Goal: Transaction & Acquisition: Obtain resource

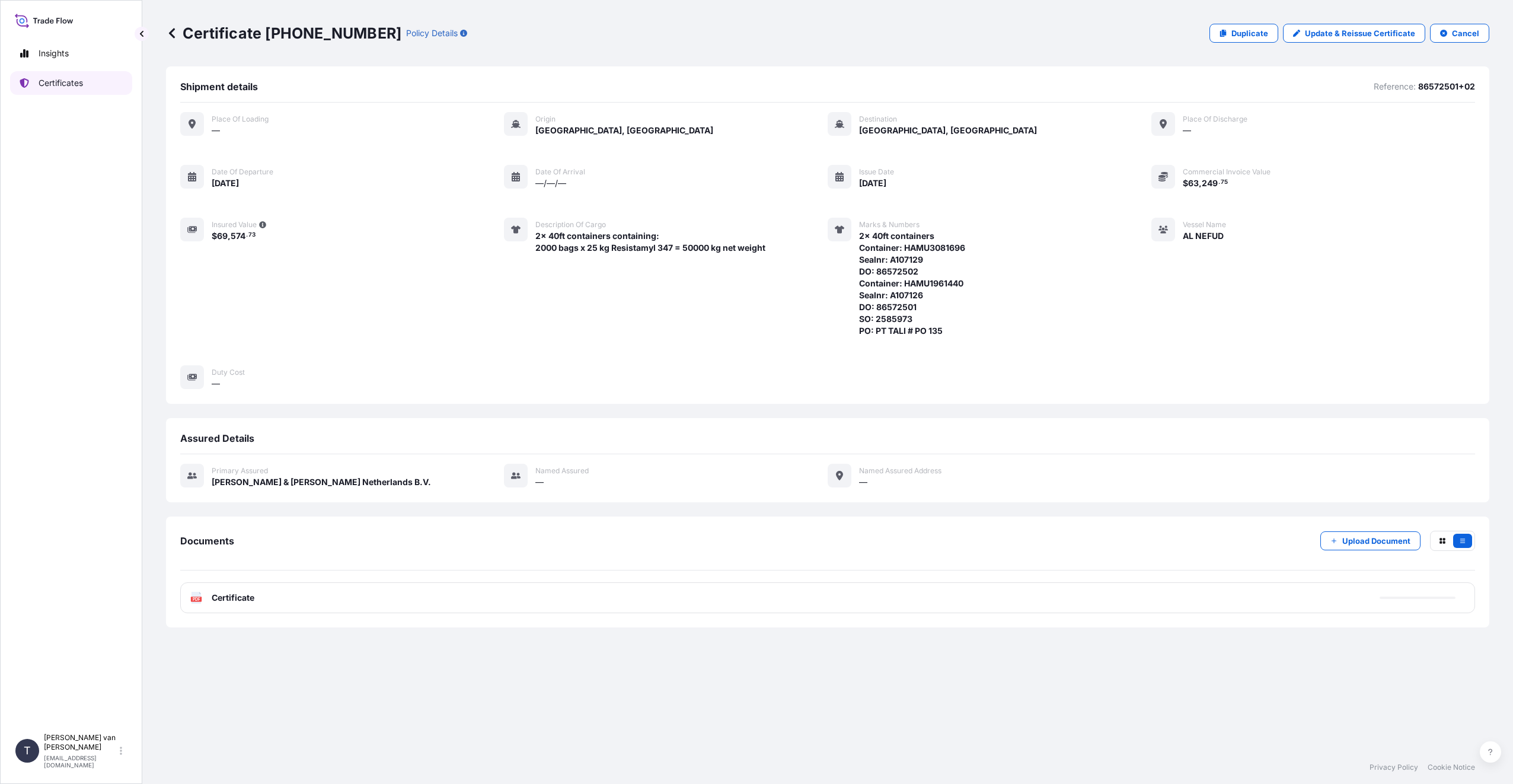
click at [68, 85] on p "Certificates" at bounding box center [60, 83] width 44 height 12
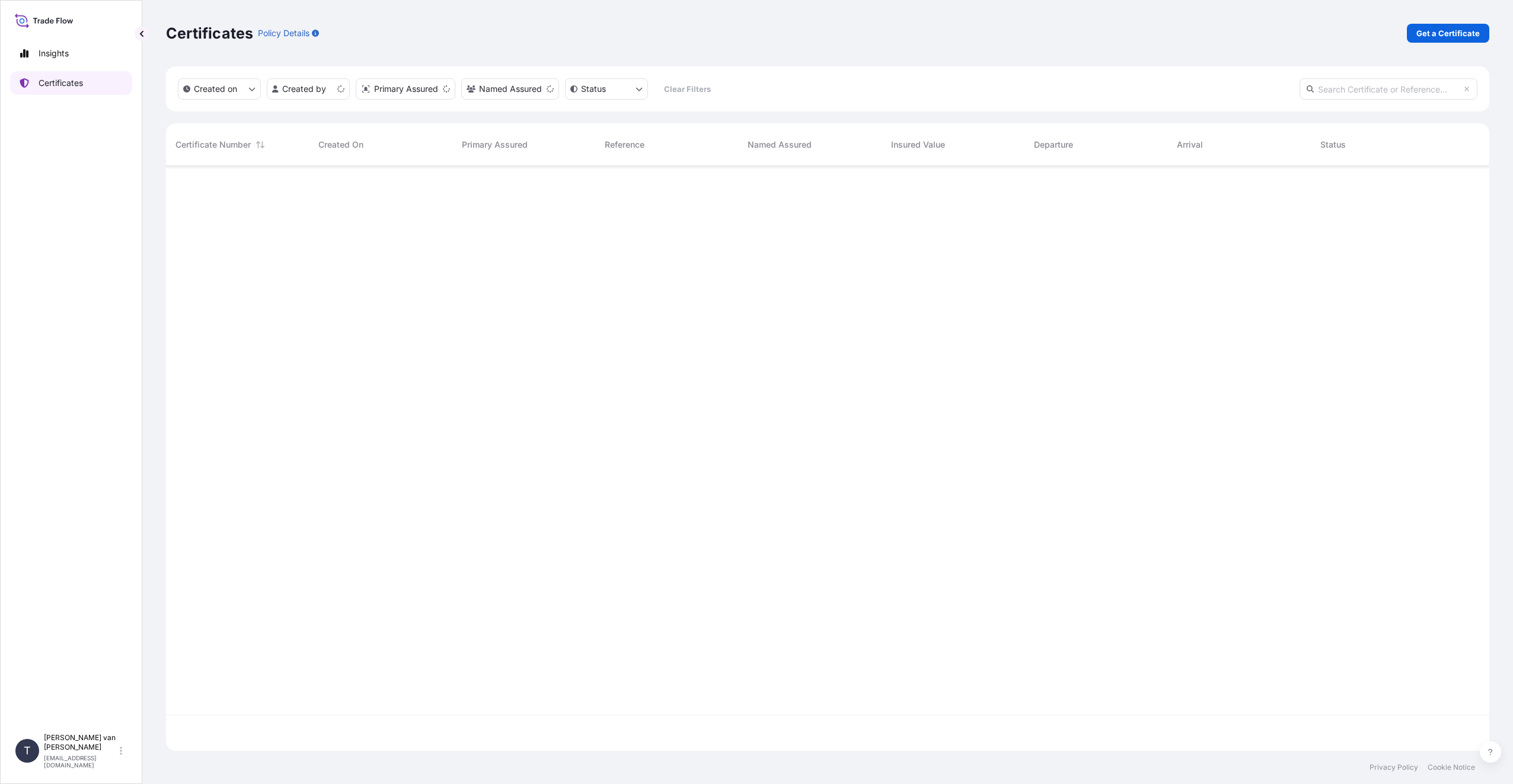
scroll to position [582, 1314]
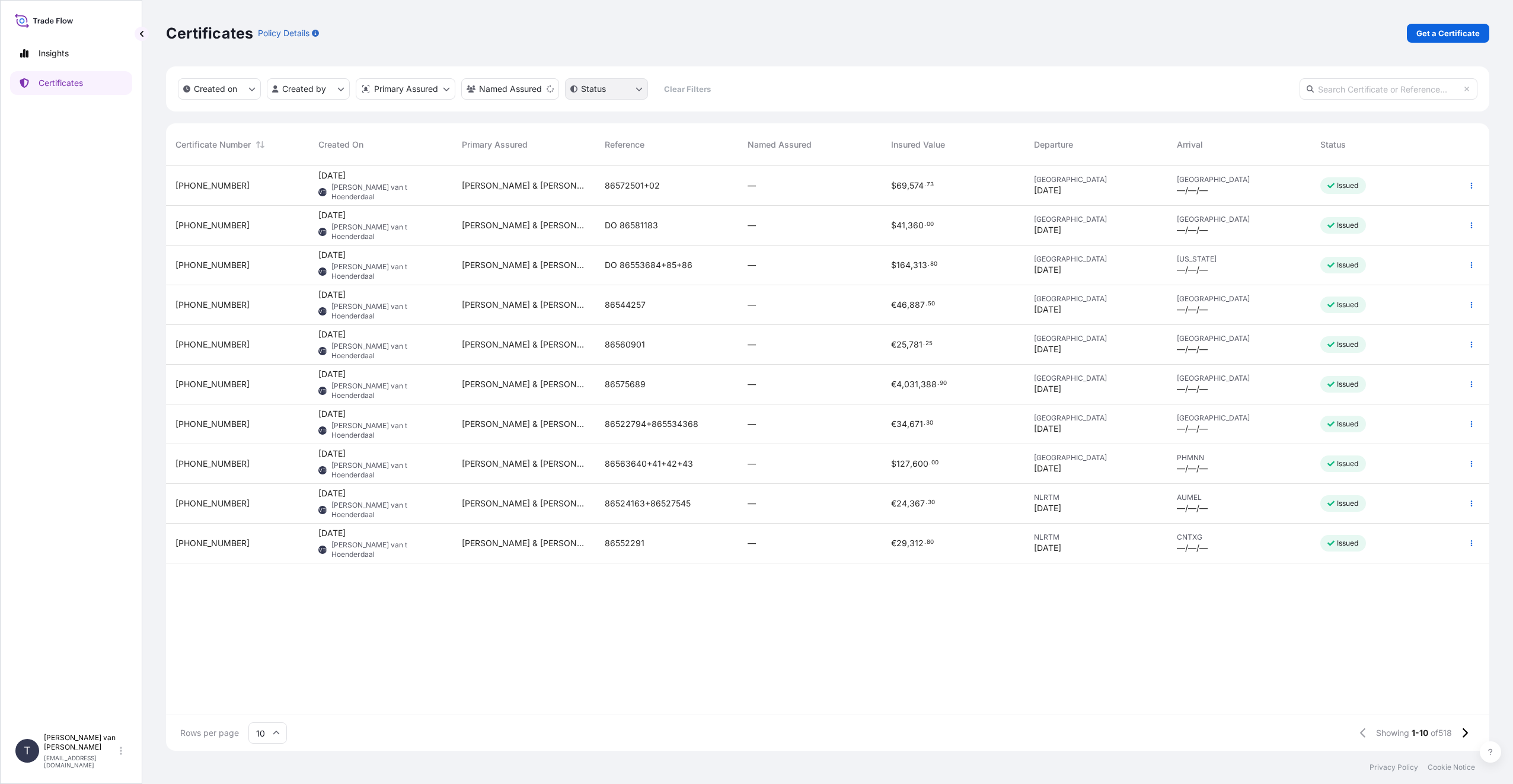
click at [624, 85] on html "Insights Certificates T [PERSON_NAME] van t Hoenderdaal [EMAIL_ADDRESS][DOMAIN_…" at bounding box center [756, 392] width 1513 height 784
click at [619, 91] on html "Insights Certificates T [PERSON_NAME] van t Hoenderdaal [EMAIL_ADDRESS][DOMAIN_…" at bounding box center [756, 392] width 1513 height 784
click at [542, 93] on html "Insights Certificates T [PERSON_NAME] van t Hoenderdaal [EMAIL_ADDRESS][DOMAIN_…" at bounding box center [756, 392] width 1513 height 784
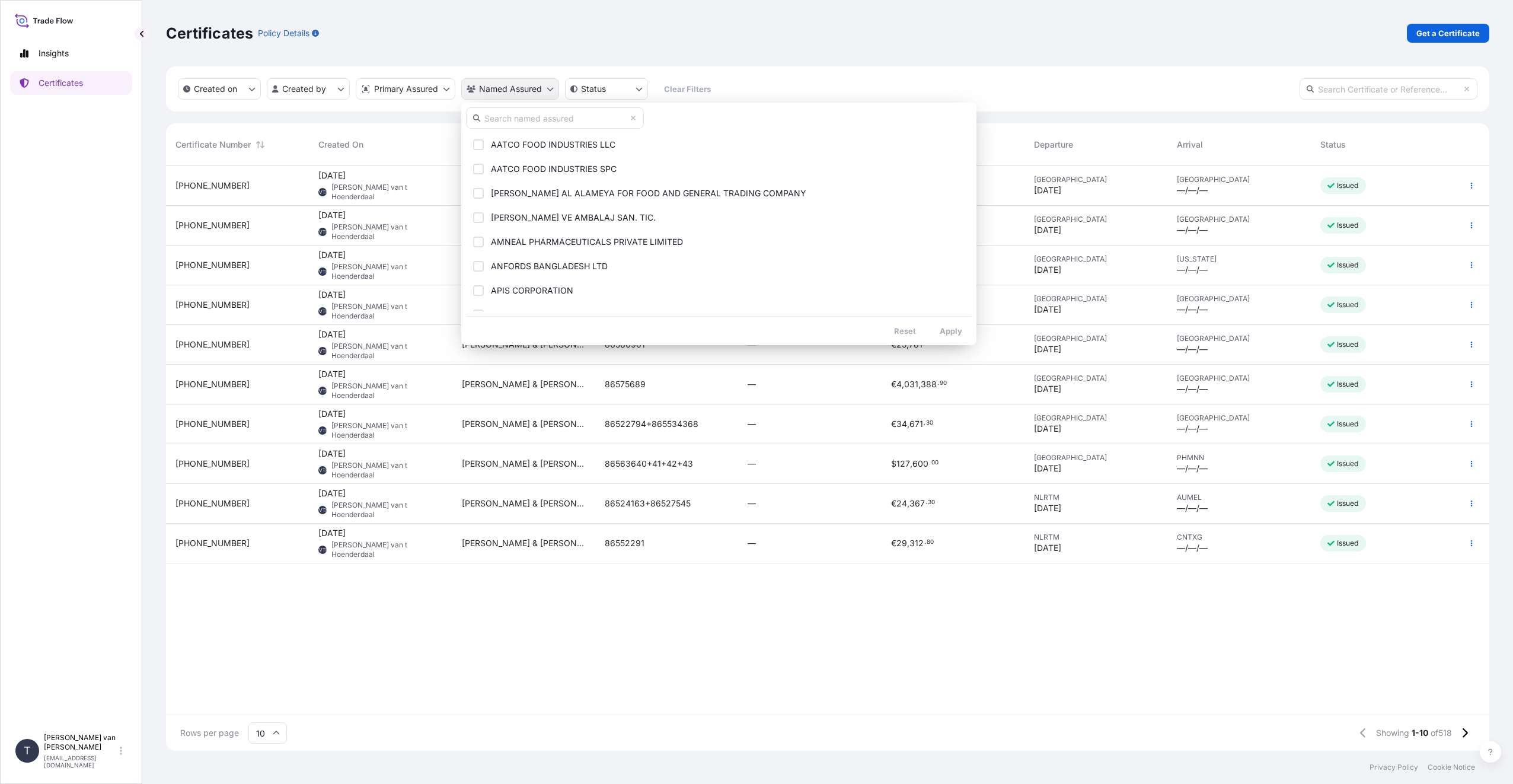
click at [542, 93] on html "Insights Certificates T [PERSON_NAME] van t Hoenderdaal [EMAIL_ADDRESS][DOMAIN_…" at bounding box center [756, 392] width 1513 height 784
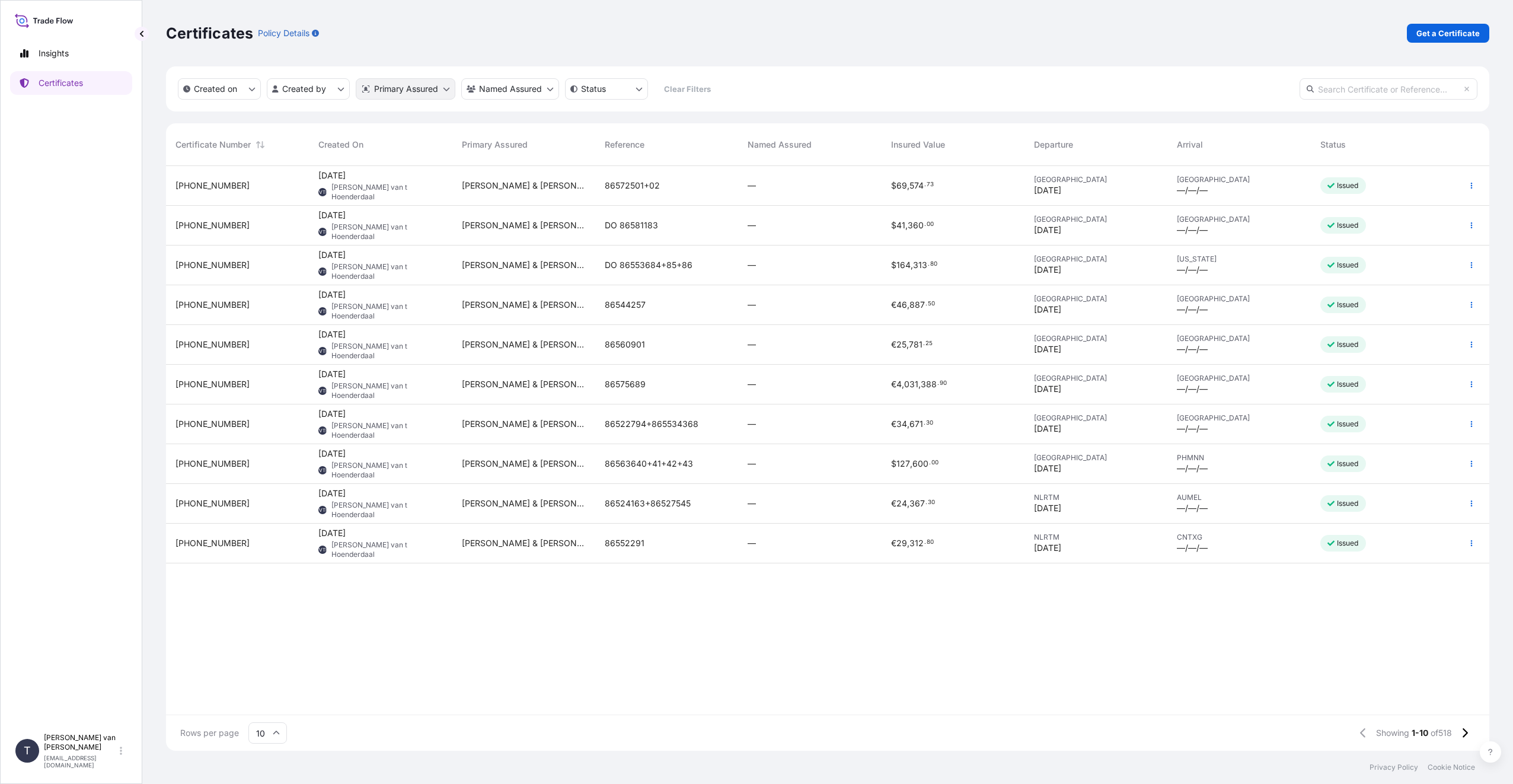
click at [417, 88] on html "Insights Certificates T [PERSON_NAME] van t Hoenderdaal [EMAIL_ADDRESS][DOMAIN_…" at bounding box center [756, 392] width 1513 height 784
click at [306, 92] on html "Insights Certificates T [PERSON_NAME] van t Hoenderdaal [EMAIL_ADDRESS][DOMAIN_…" at bounding box center [756, 392] width 1513 height 784
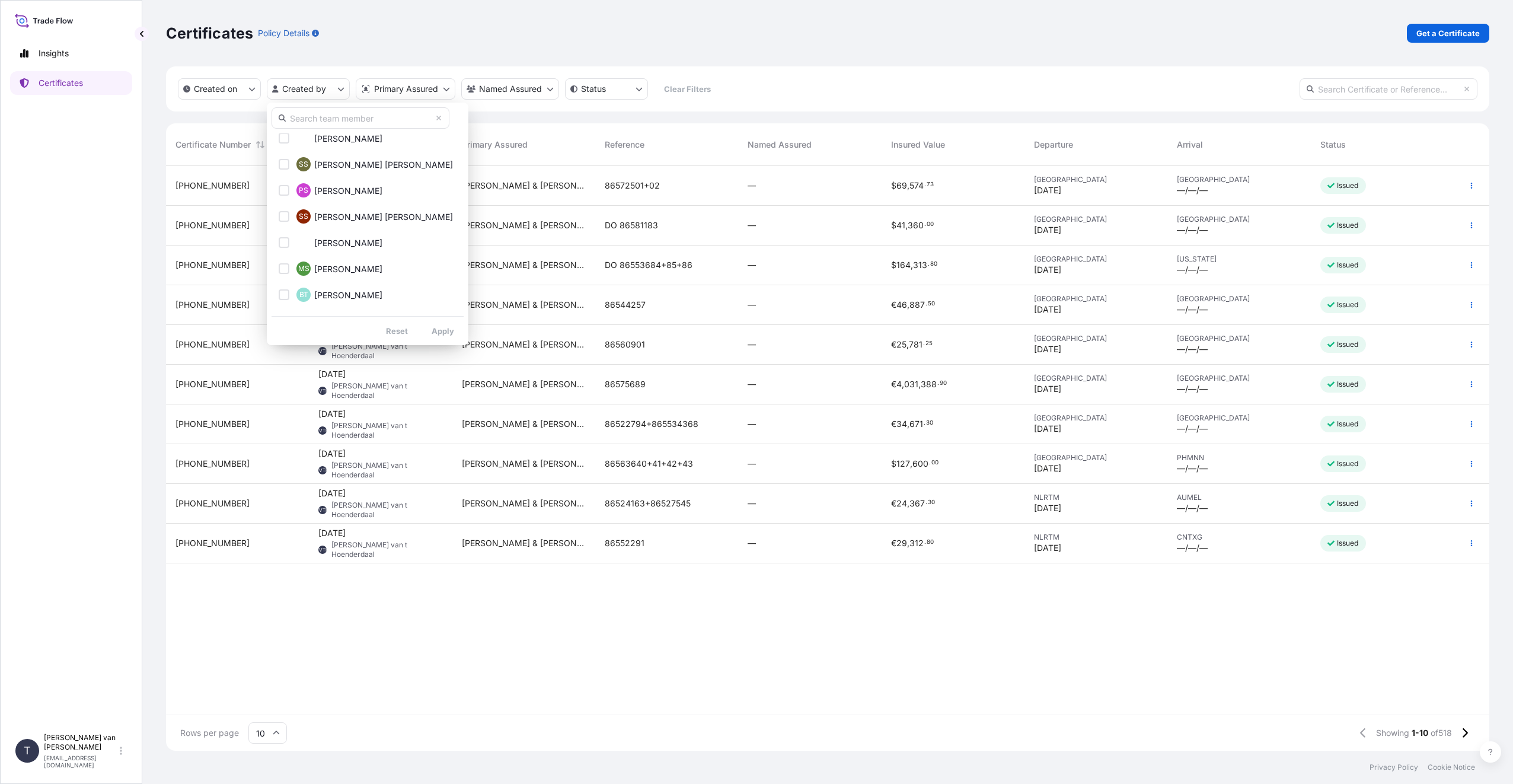
scroll to position [811, 0]
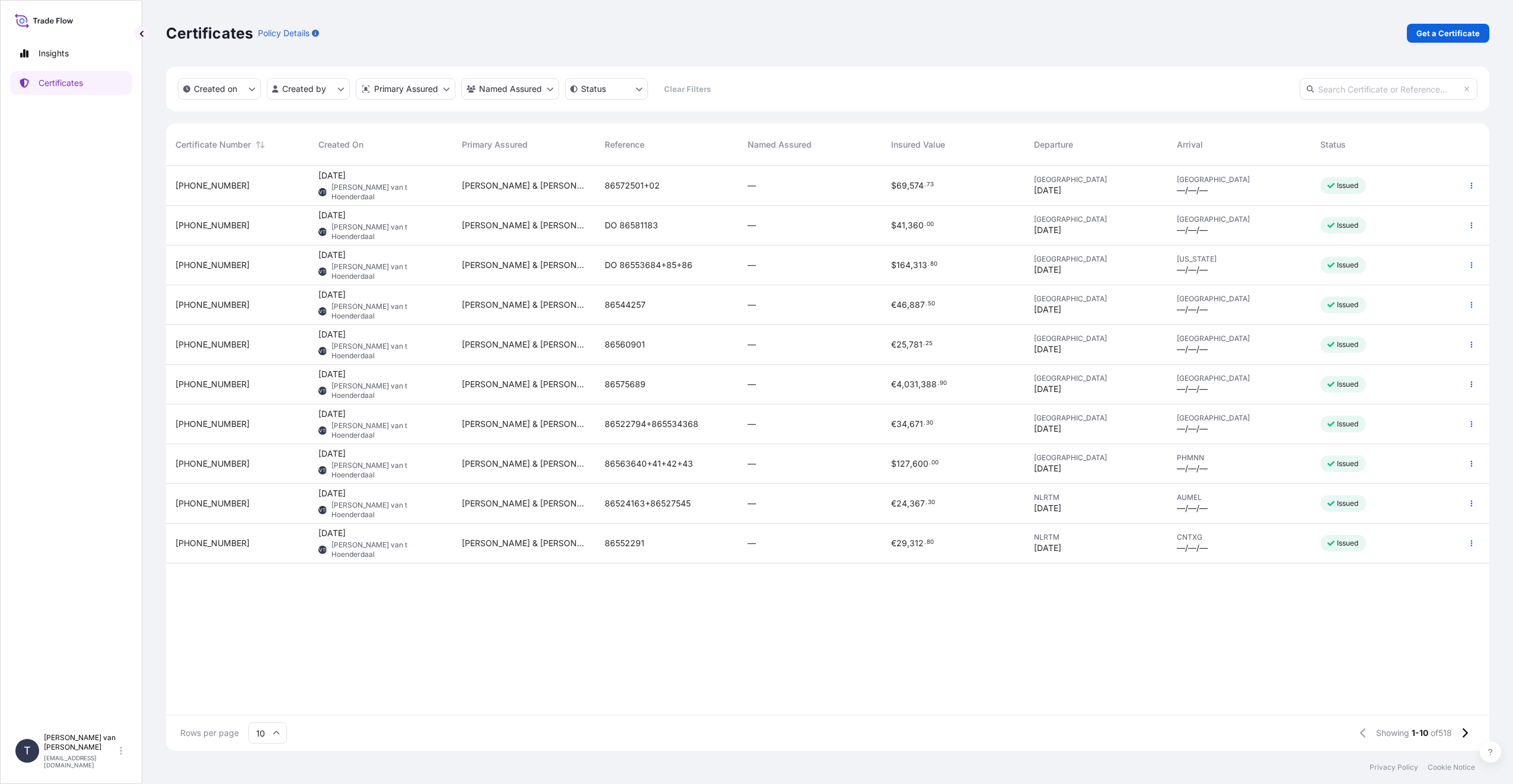
click at [615, 683] on html "Insights Certificates T [PERSON_NAME] van t Hoenderdaal [EMAIL_ADDRESS][DOMAIN_…" at bounding box center [756, 392] width 1513 height 784
click at [1459, 27] on link "Get a Certificate" at bounding box center [1448, 33] width 82 height 19
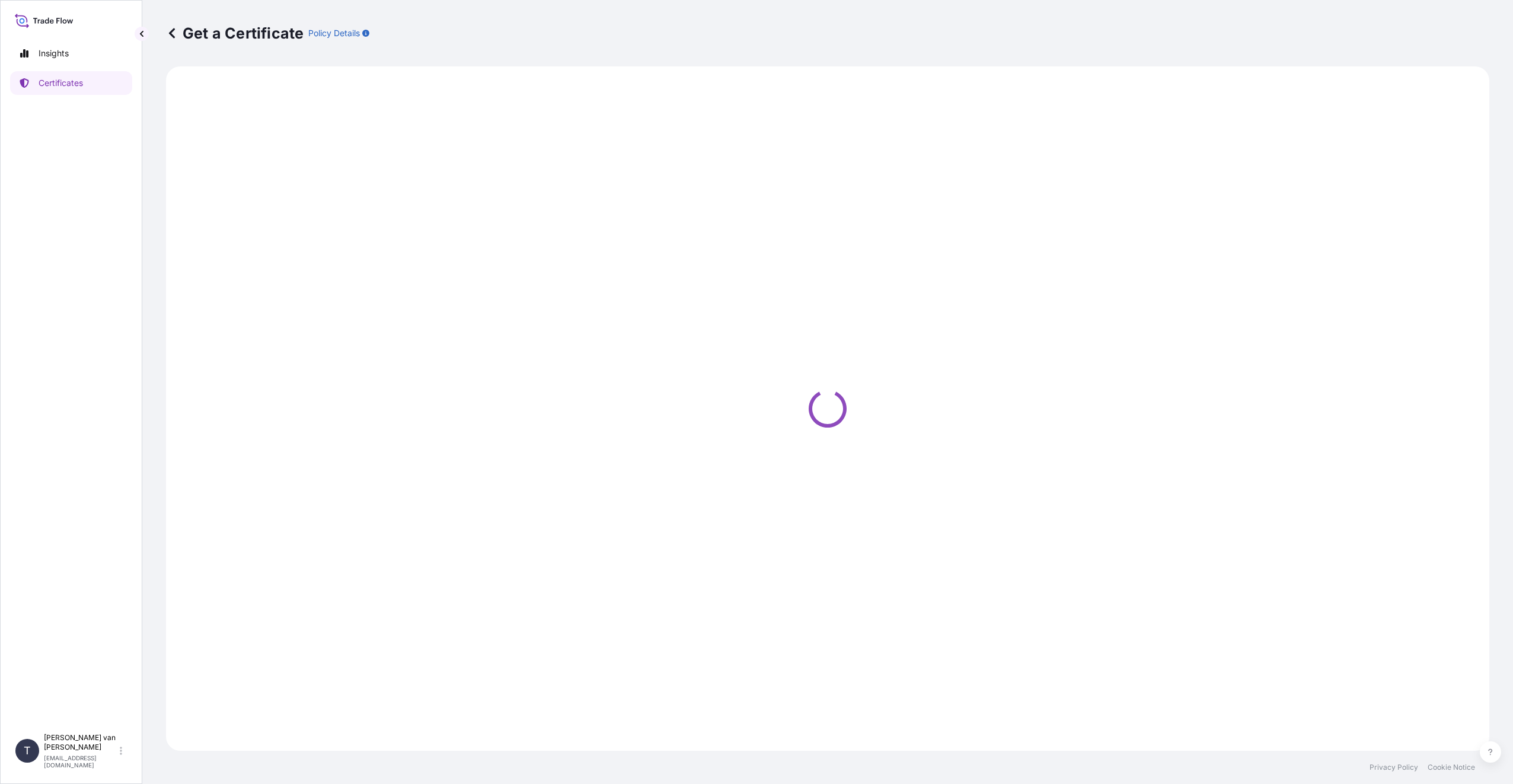
select select "Sea"
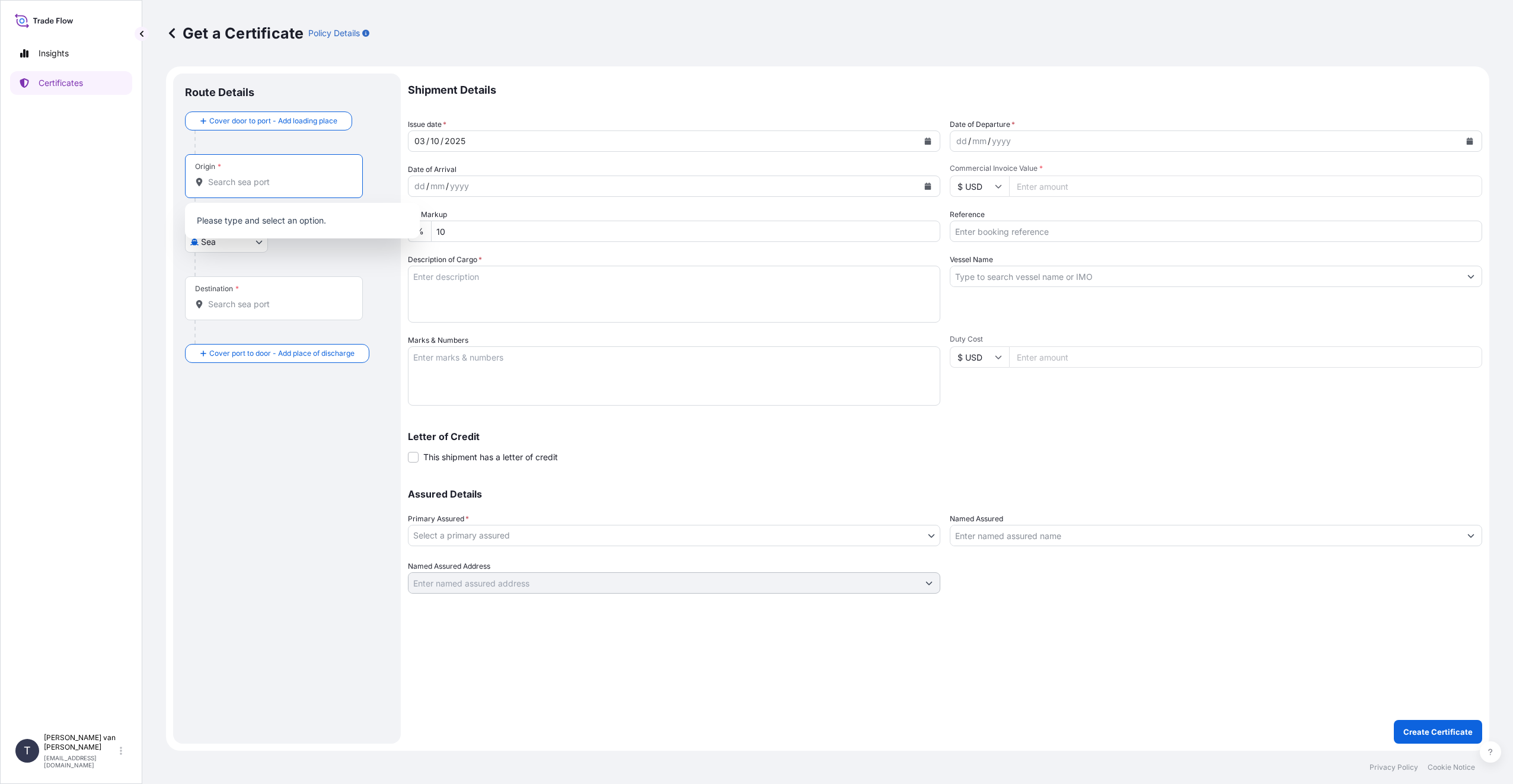
click at [255, 177] on input "Origin *" at bounding box center [278, 182] width 140 height 12
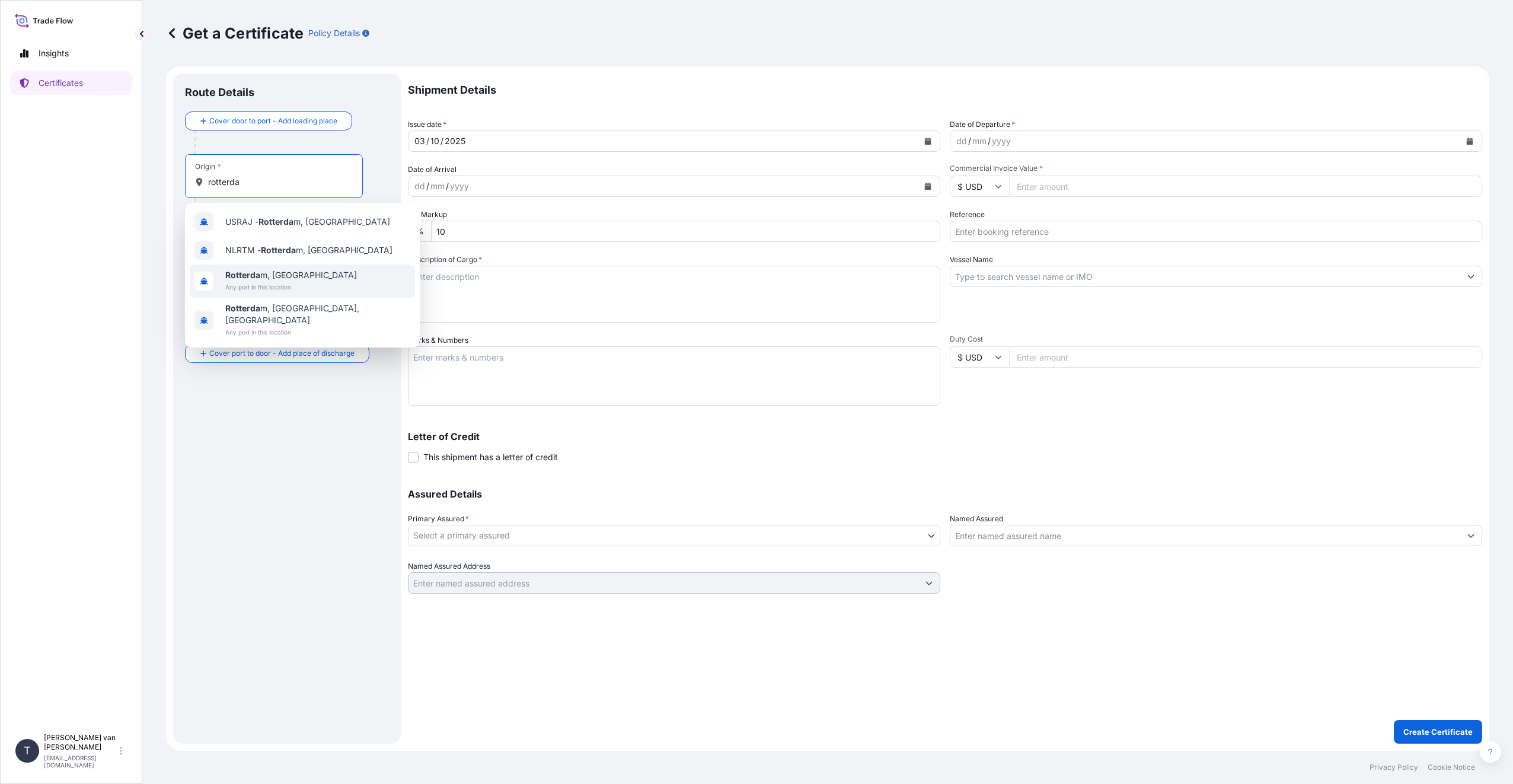
click at [271, 288] on span "Any port in this location" at bounding box center [291, 287] width 132 height 12
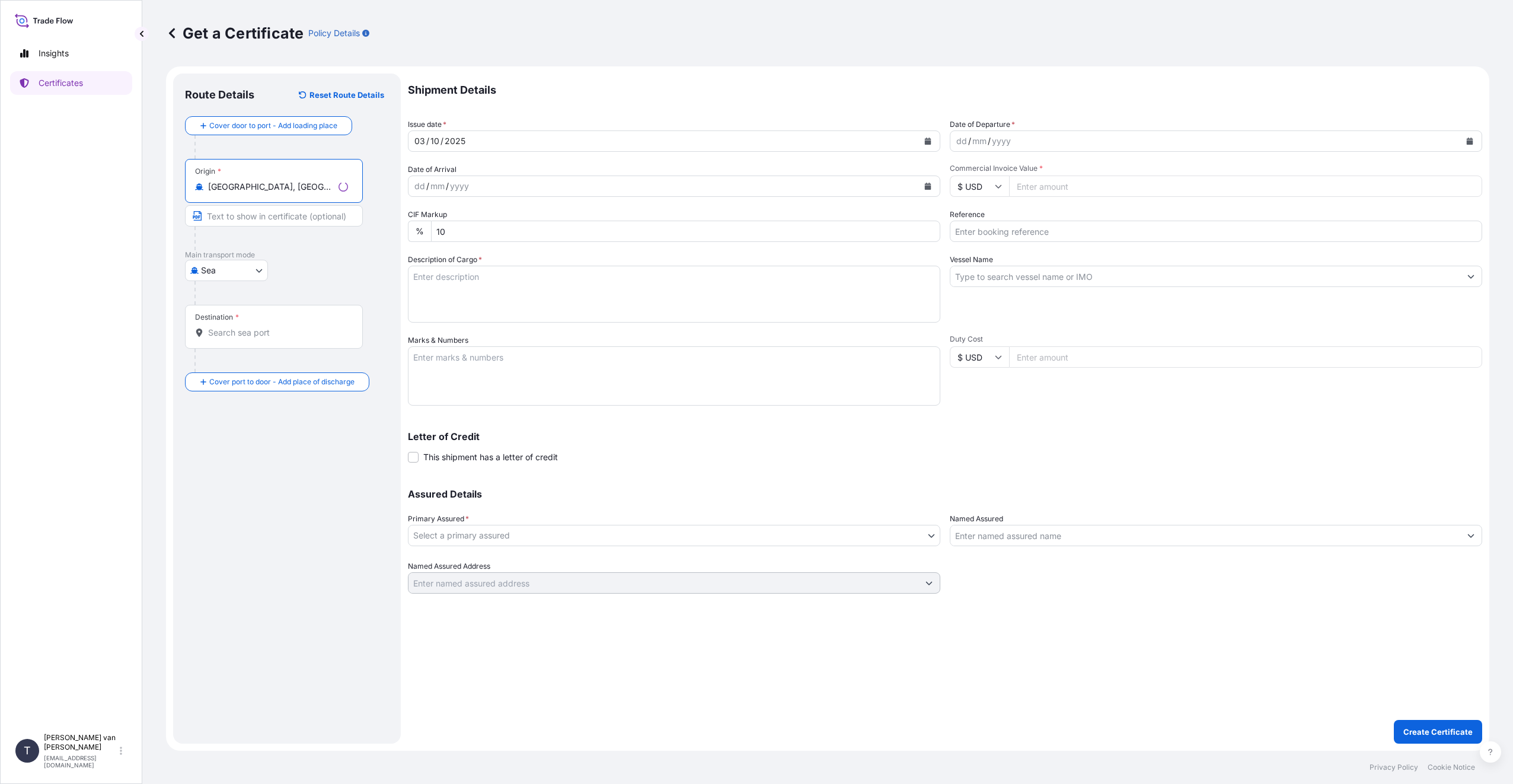
type input "[GEOGRAPHIC_DATA], [GEOGRAPHIC_DATA]"
click at [225, 331] on input "Destination *" at bounding box center [278, 333] width 140 height 12
click at [301, 373] on span "AEJEA - [GEOGRAPHIC_DATA] , [GEOGRAPHIC_DATA]" at bounding box center [318, 375] width 185 height 24
type input "AEJEA - [GEOGRAPHIC_DATA], [GEOGRAPHIC_DATA]"
click at [960, 140] on div "dd" at bounding box center [962, 141] width 13 height 14
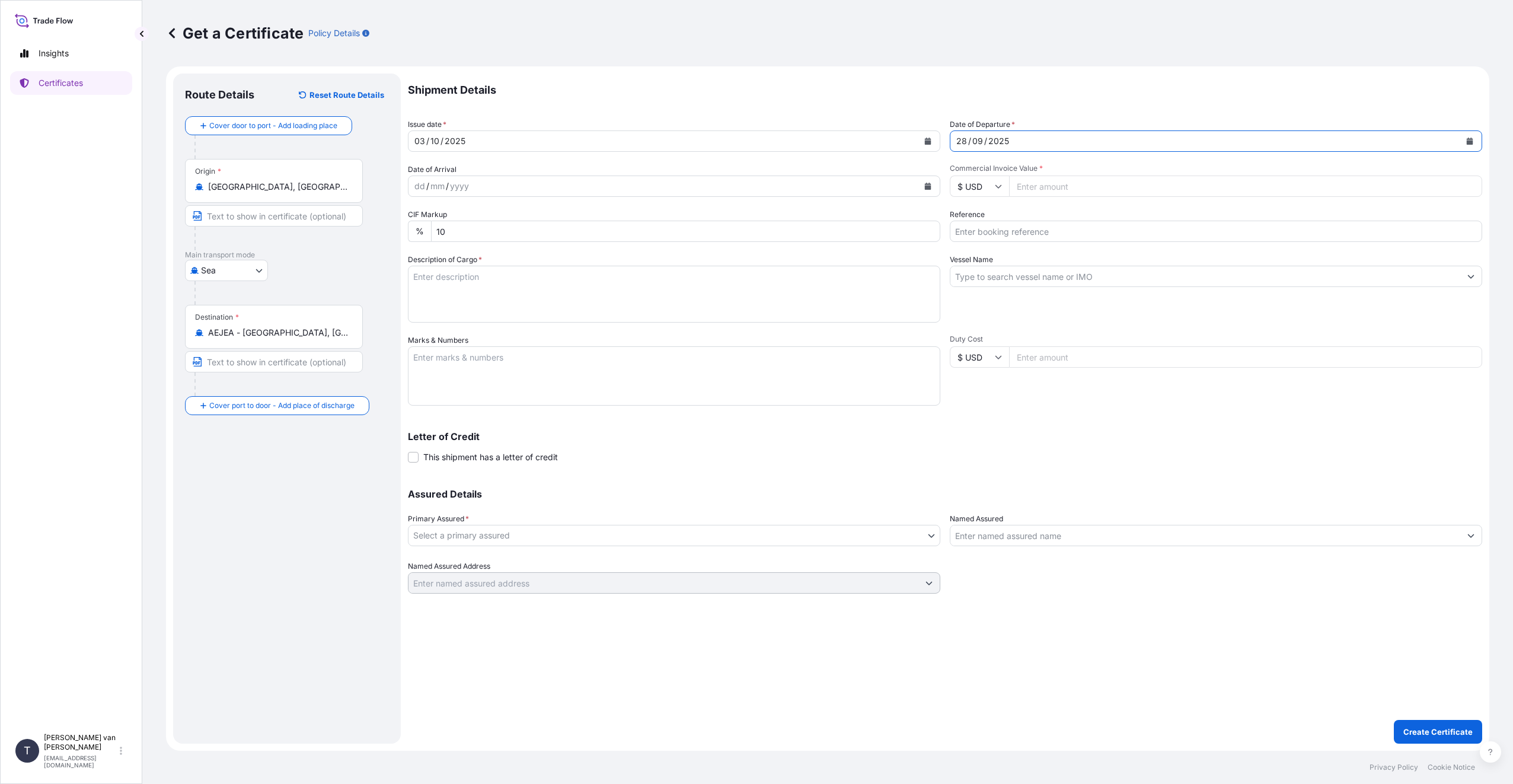
click at [981, 182] on input "$ USD" at bounding box center [979, 187] width 59 height 22
click at [1078, 187] on input "Commercial Invoice Value *" at bounding box center [1245, 187] width 473 height 22
type input "133500"
click at [1018, 229] on input "Reference" at bounding box center [1216, 231] width 532 height 22
type input "86563610+11+12+13+15"
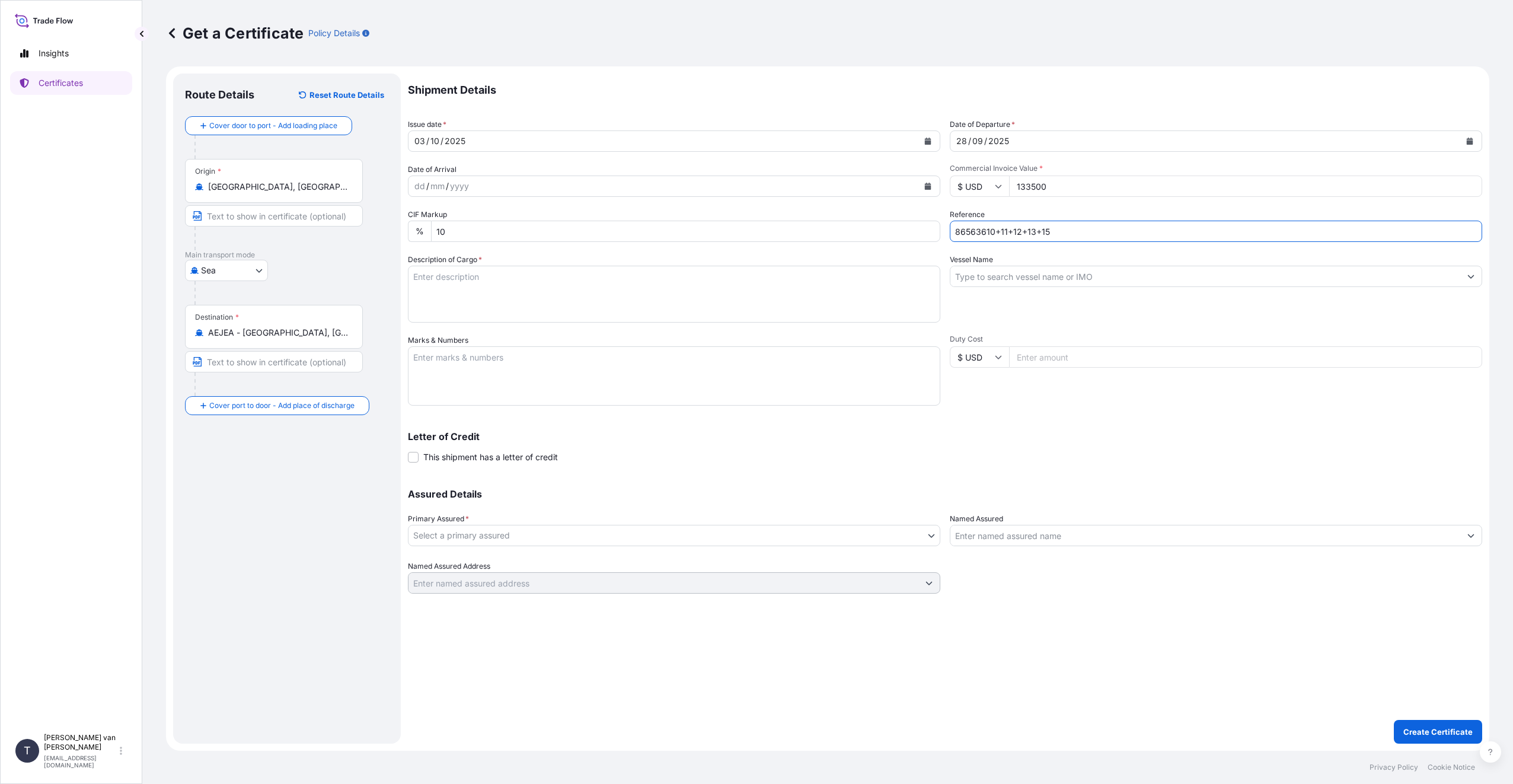
click at [986, 273] on input "Vessel Name" at bounding box center [1205, 276] width 510 height 22
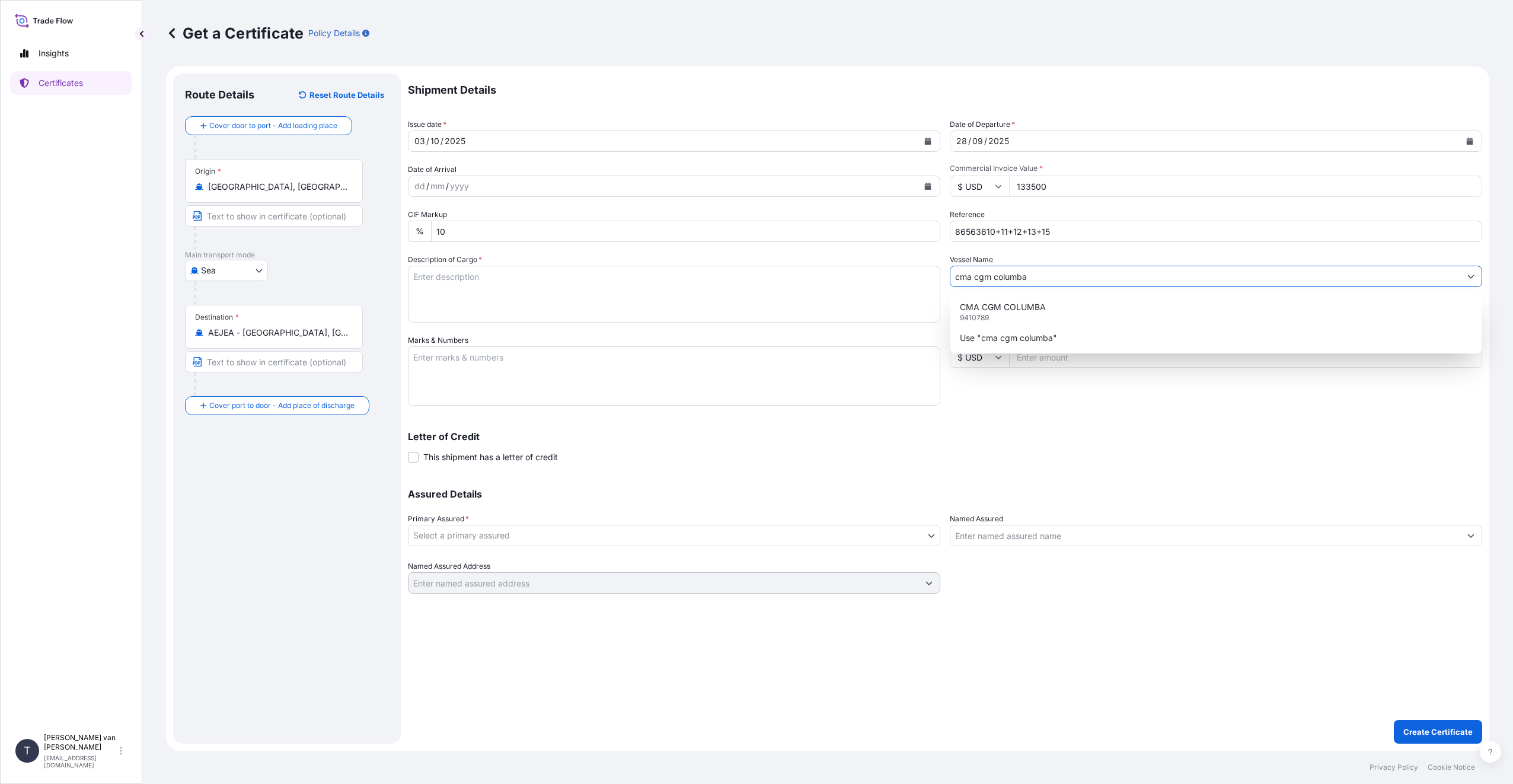
click at [995, 301] on div "CMA CGM COLUMBA 9410789" at bounding box center [1216, 312] width 521 height 31
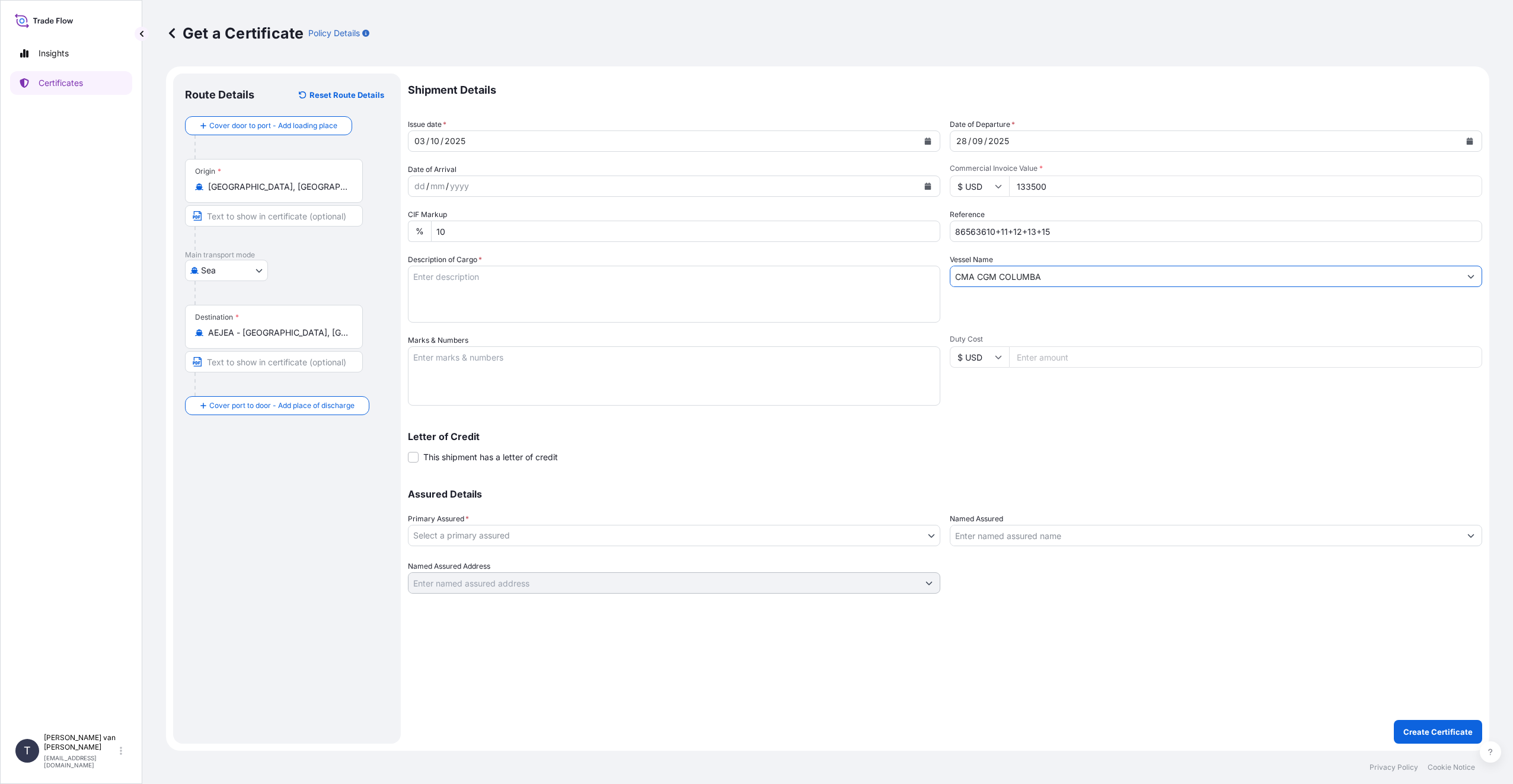
type input "CMA CGM COLUMBA"
click at [485, 291] on textarea "Description of Cargo *" at bounding box center [674, 294] width 532 height 57
type textarea "5x 40ft containers containing: 5000 bags x 25 kg = 125000 kg net weight"
click at [673, 381] on textarea "Marks & Numbers" at bounding box center [674, 376] width 532 height 59
click at [499, 383] on textarea "5x 40ft containers Container: OOCU" at bounding box center [674, 376] width 532 height 59
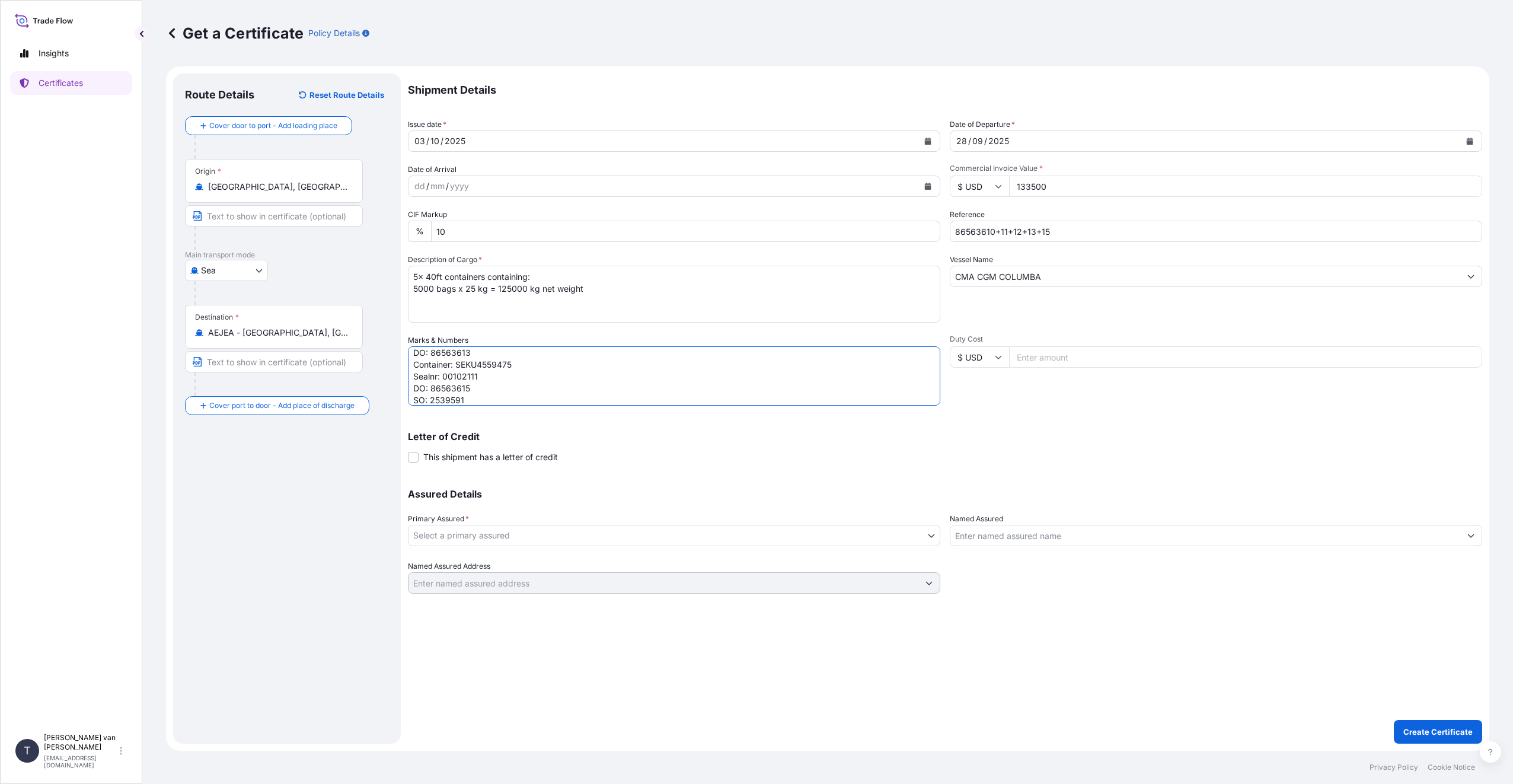
scroll to position [159, 0]
type textarea "5x 40ft containers Container: OOCU9802224 Sealnr: 00101686 DO: 86563610 Contain…"
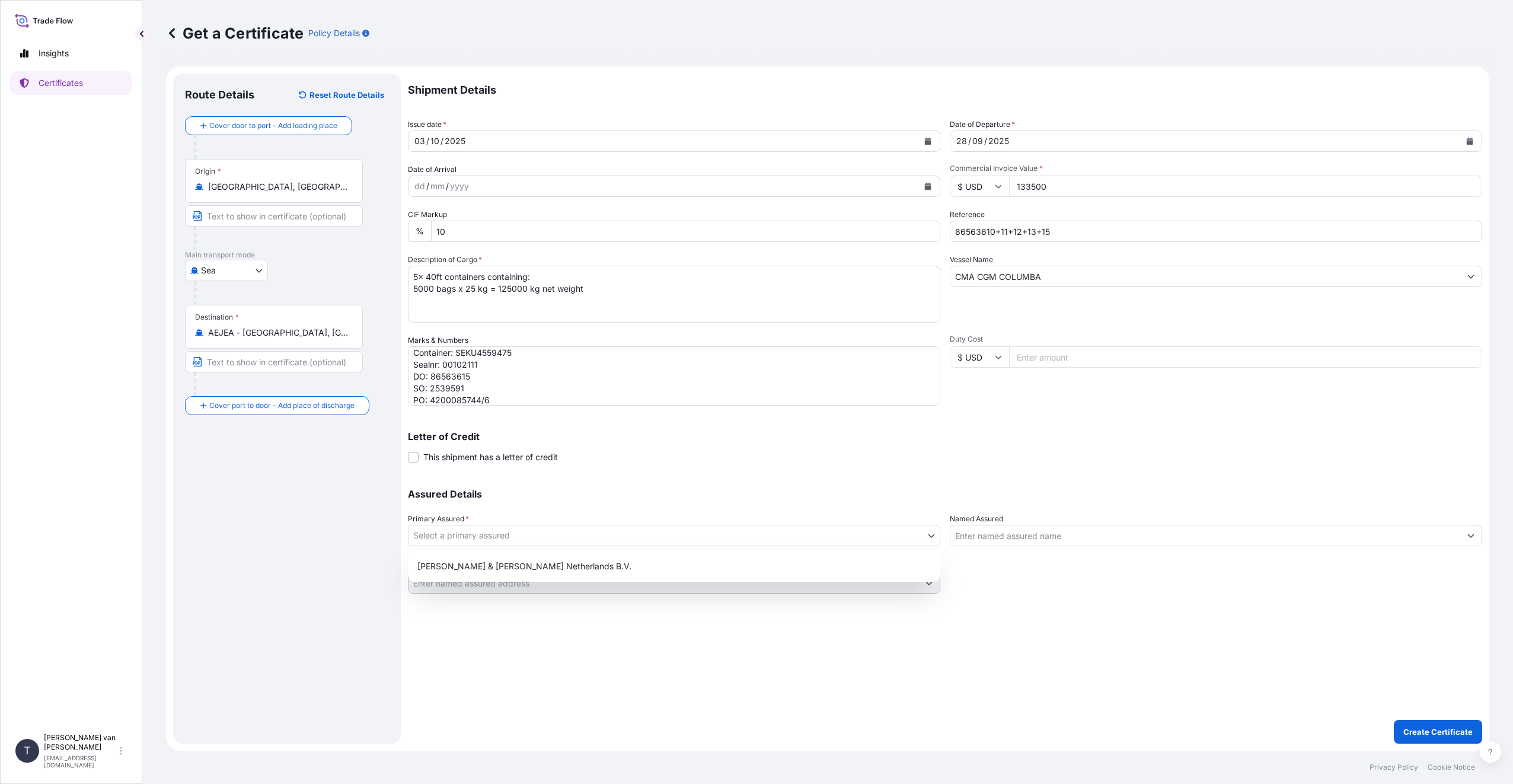
click at [475, 538] on body "Insights Certificates T [PERSON_NAME] van t Hoenderdaal [EMAIL_ADDRESS][DOMAIN_…" at bounding box center [756, 392] width 1513 height 784
click at [467, 565] on div "[PERSON_NAME] & [PERSON_NAME] Netherlands B.V." at bounding box center [674, 566] width 523 height 22
select select "31666"
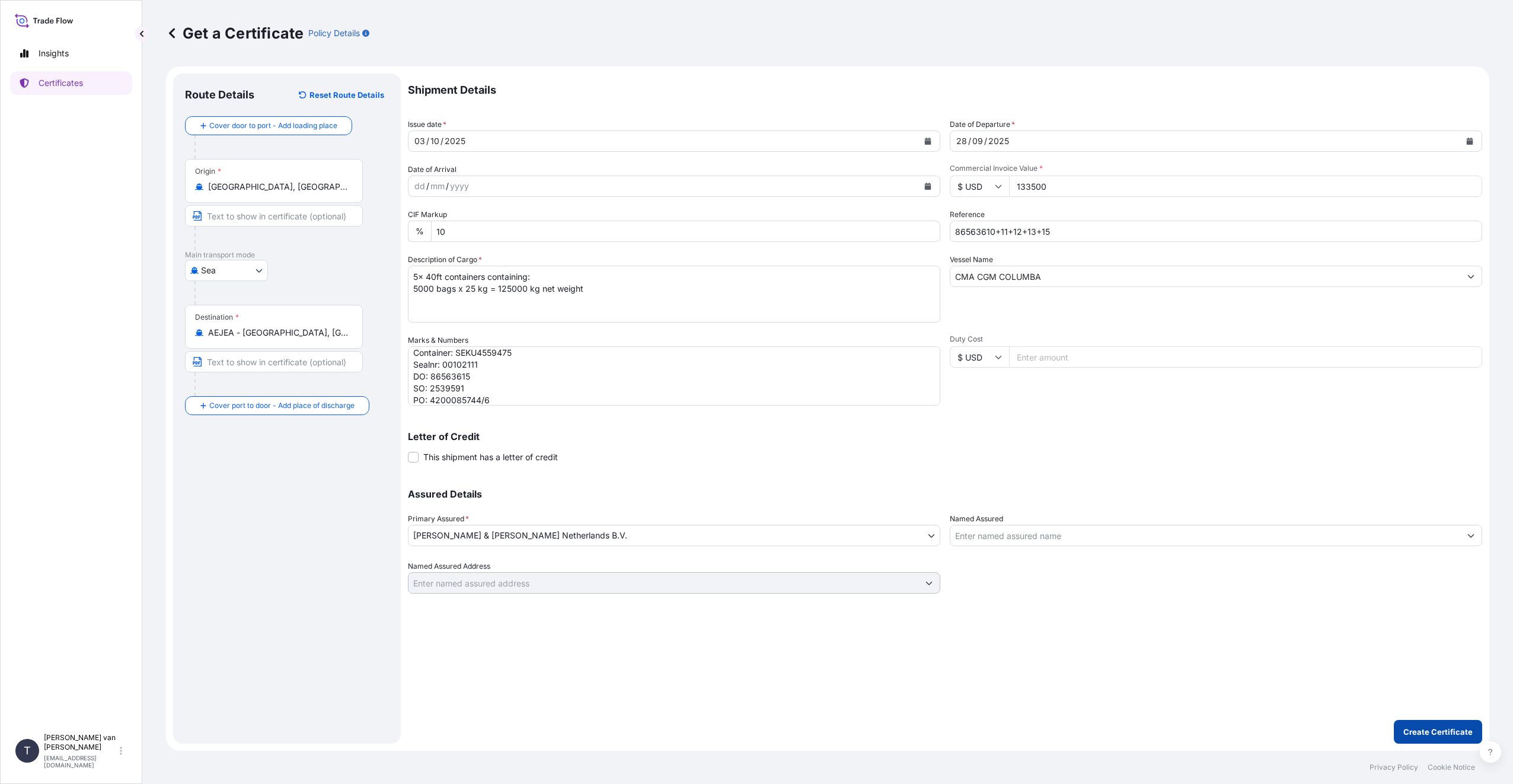
click at [1418, 735] on p "Create Certificate" at bounding box center [1438, 731] width 69 height 12
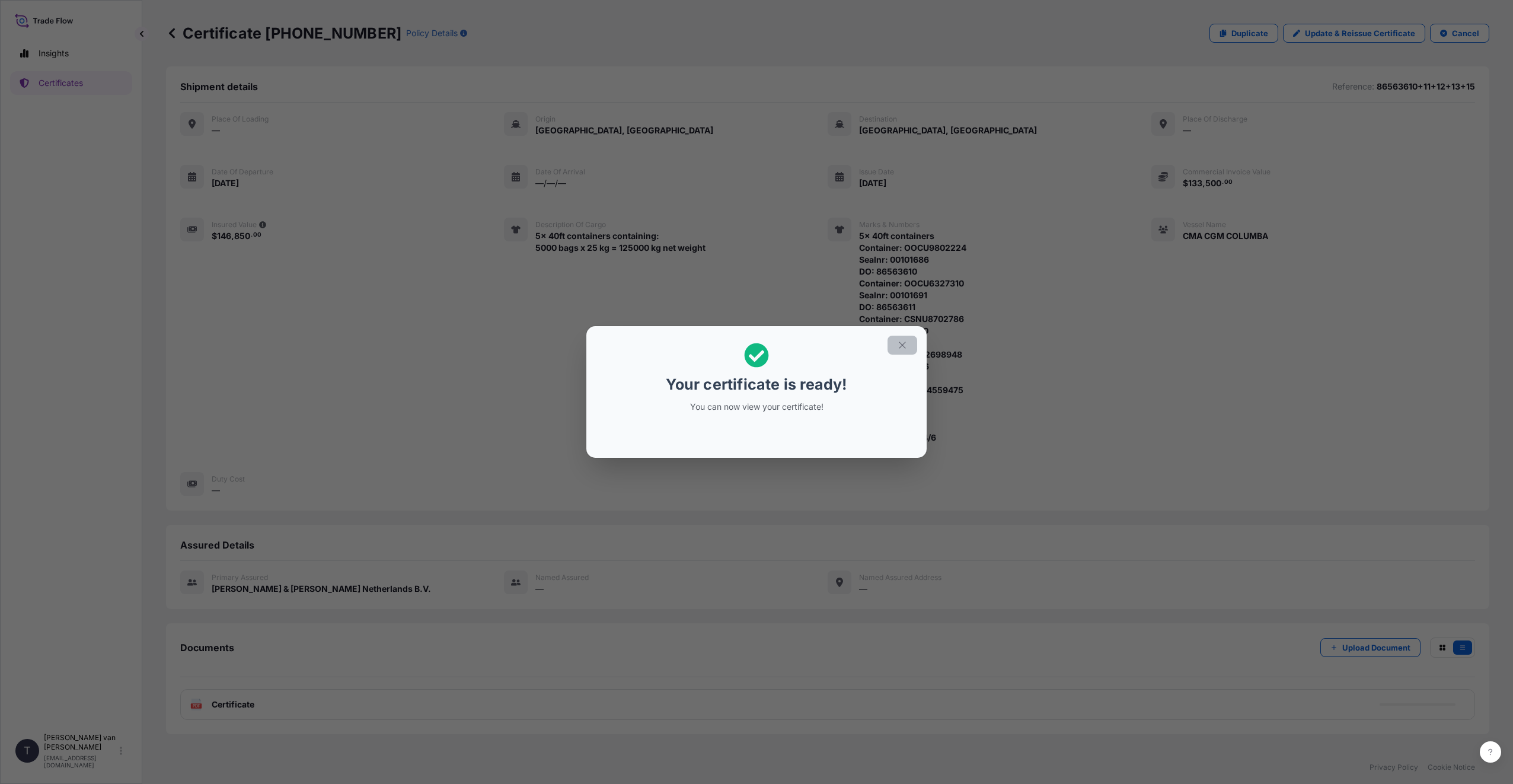
click at [905, 344] on icon "button" at bounding box center [902, 345] width 11 height 11
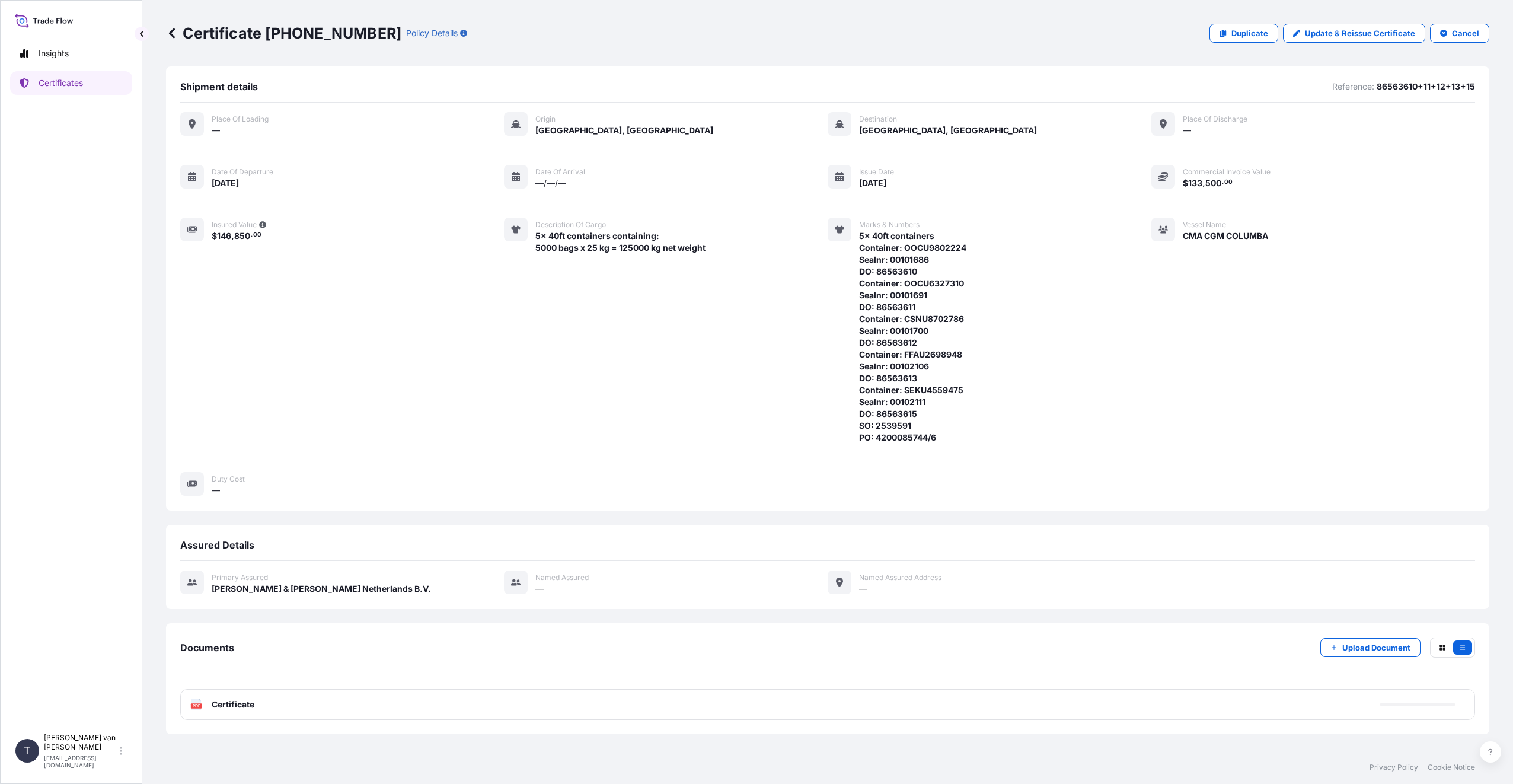
click at [279, 707] on div "PDF Certificate" at bounding box center [827, 704] width 1295 height 31
click at [252, 707] on span "Certificate" at bounding box center [233, 704] width 43 height 12
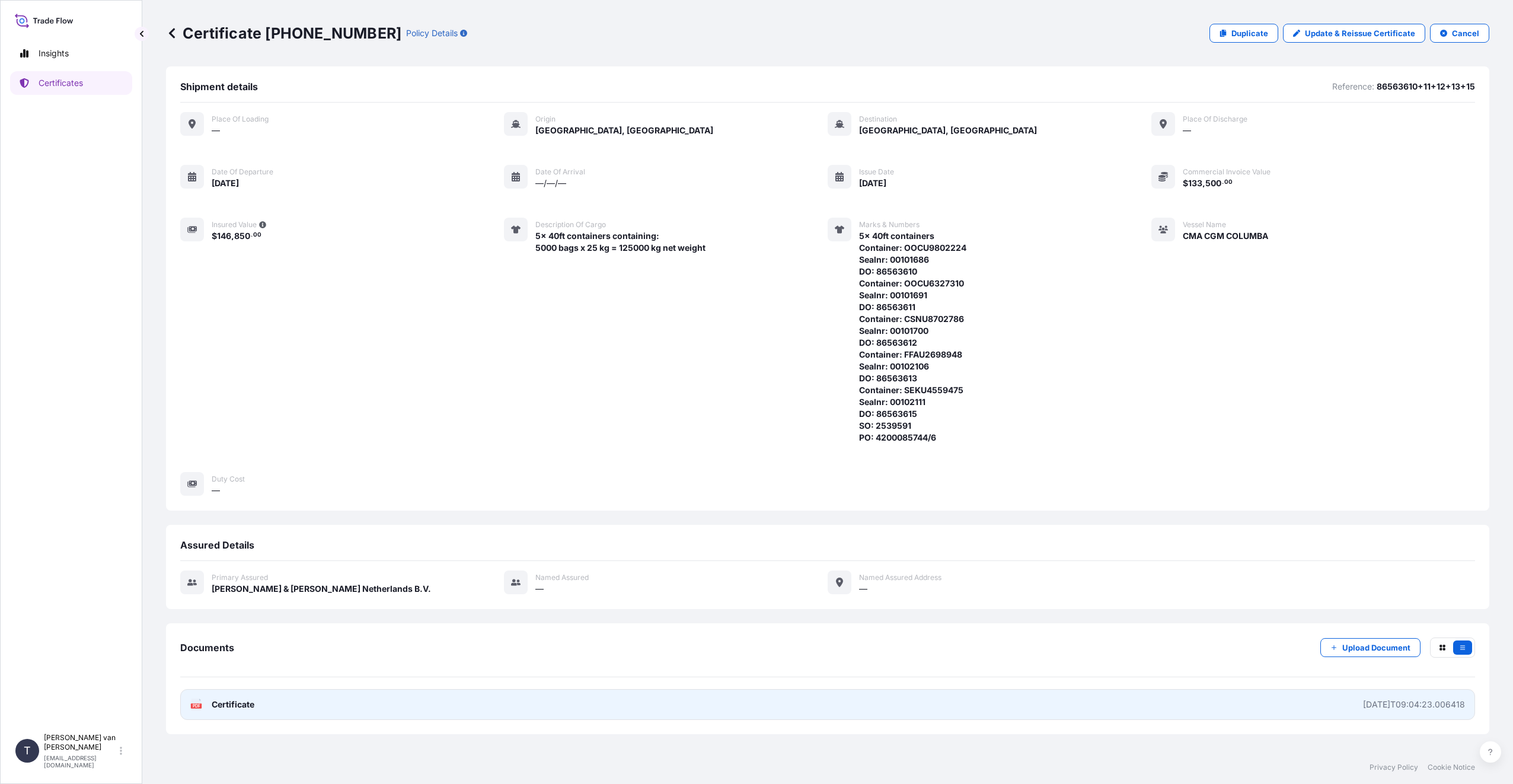
click at [252, 705] on span "Certificate" at bounding box center [233, 704] width 43 height 12
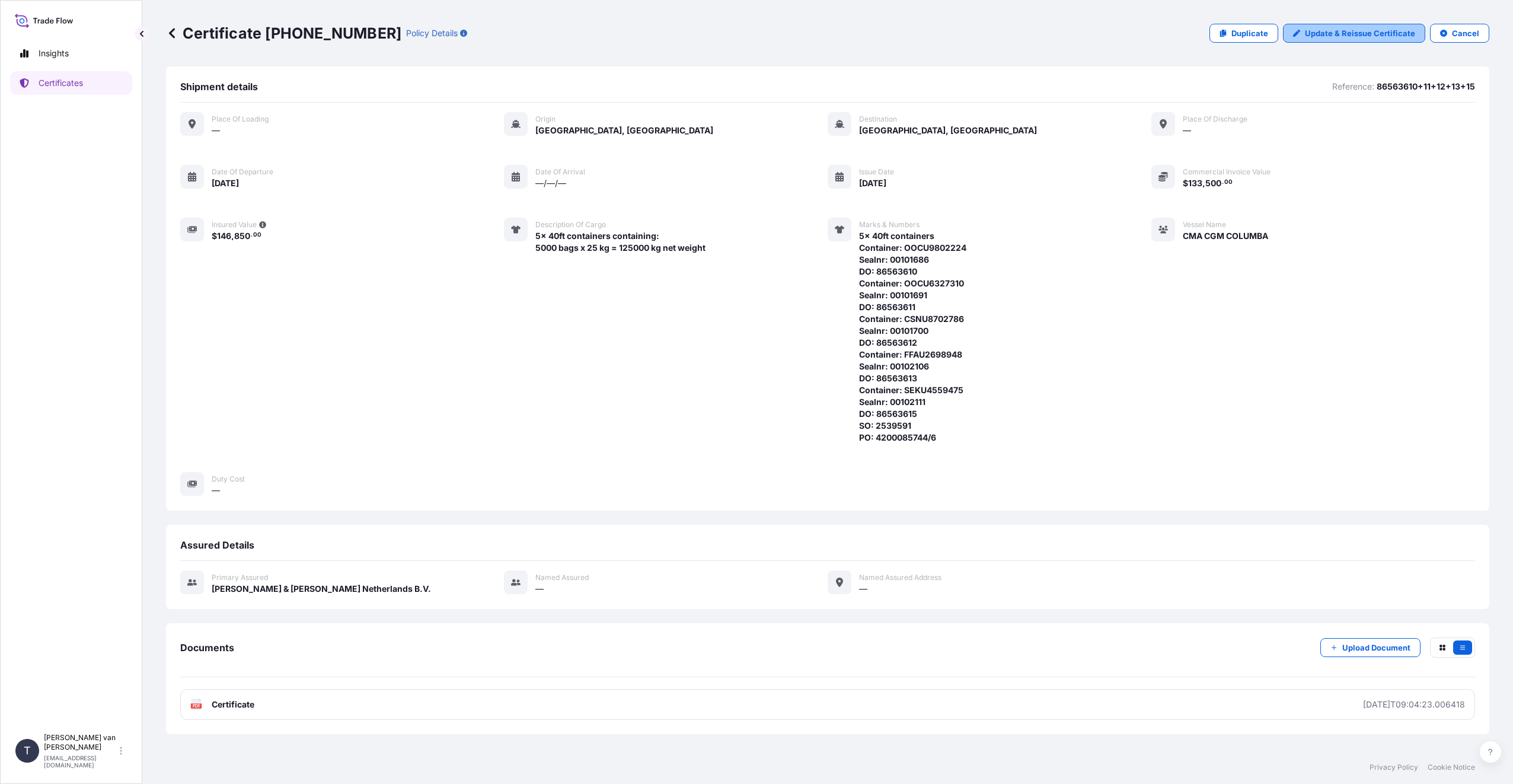
click at [1332, 38] on p "Update & Reissue Certificate" at bounding box center [1360, 33] width 110 height 12
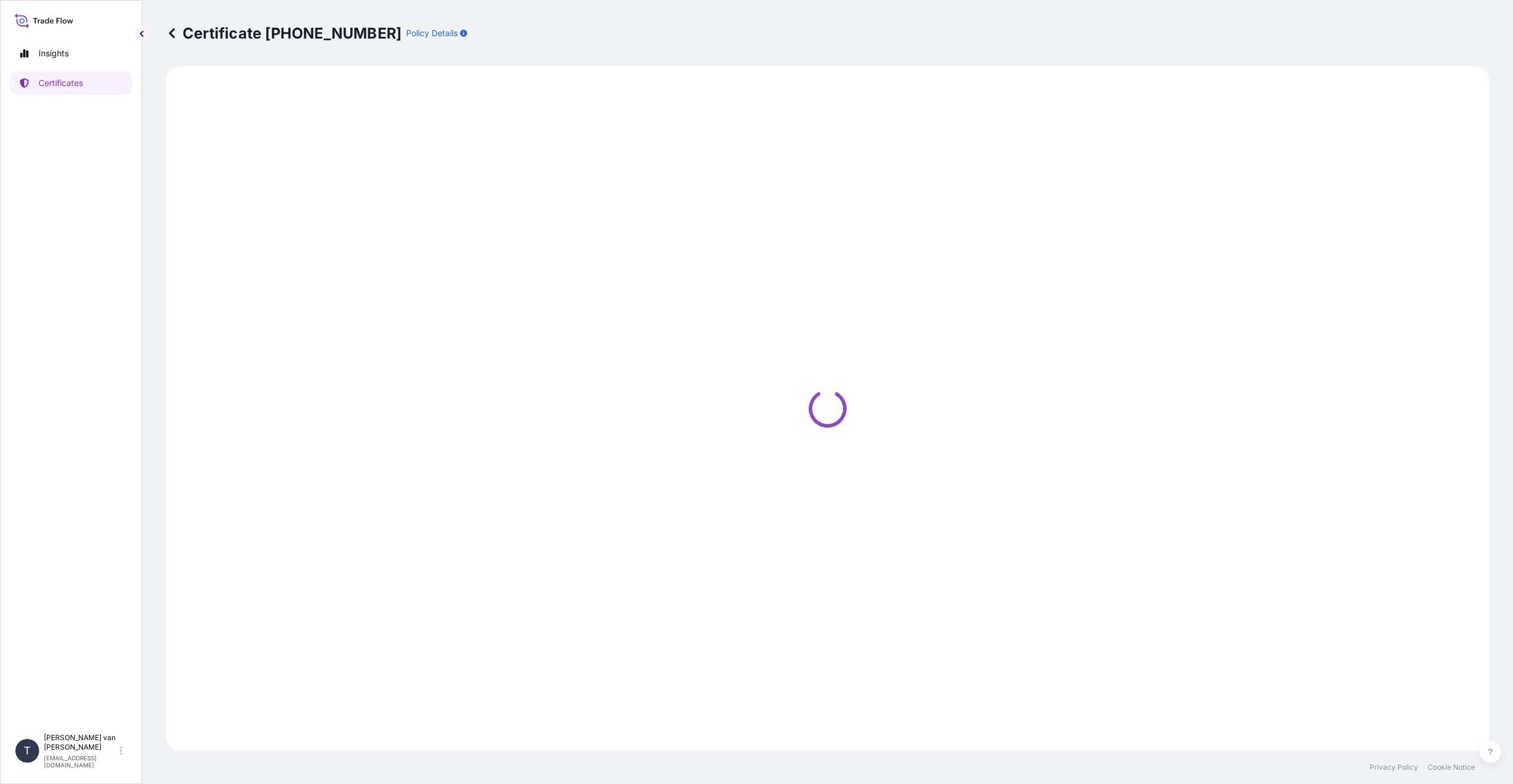
select select "Sea"
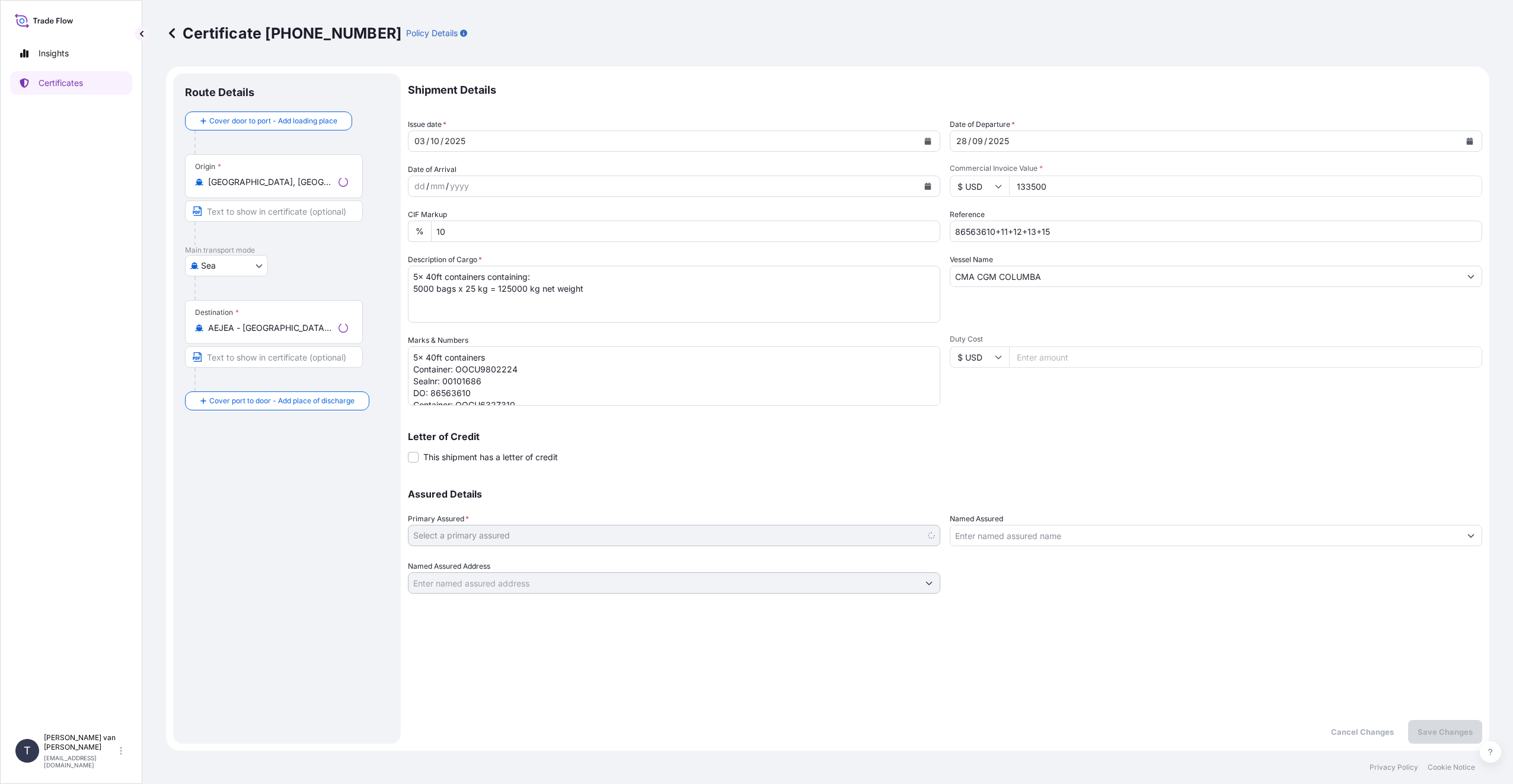
select select "31666"
click at [475, 291] on textarea "5x 40ft containers containing: 5000 bags x 25 kg = 125000 kg net weight" at bounding box center [674, 294] width 532 height 57
click at [479, 288] on textarea "5x 40ft containers containing: 5000 bags x 25 kg = 125000 kg net weight" at bounding box center [674, 294] width 532 height 57
click at [489, 285] on textarea "5x 40ft containers containing: 5000 bags x 25 kg = 125000 kg net weight" at bounding box center [674, 294] width 532 height 57
type textarea "5x 40ft containers containing: 5000 bags x 25 kg Resistamyl 343 = 125000 kg net…"
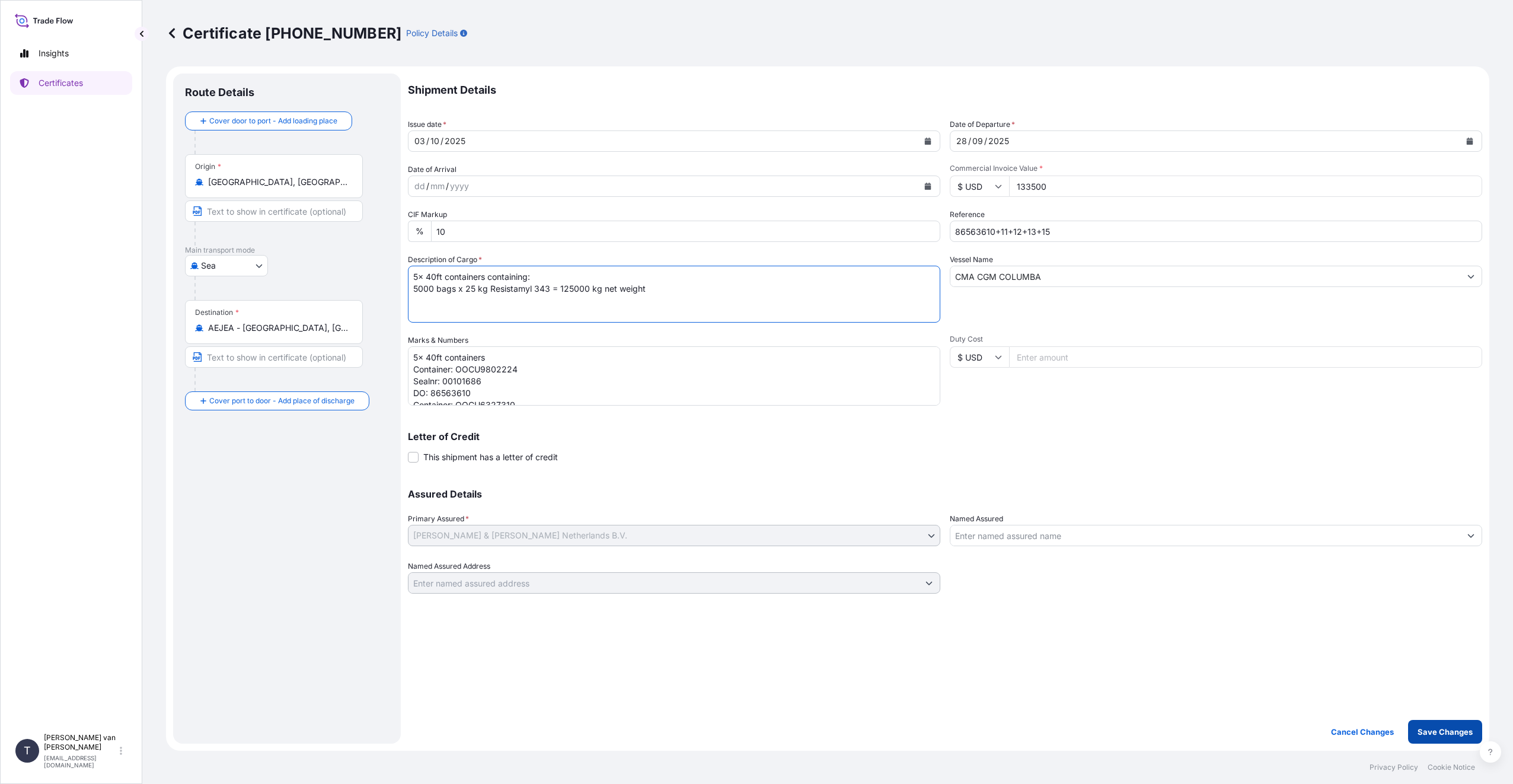
click at [1457, 730] on p "Save Changes" at bounding box center [1445, 731] width 55 height 12
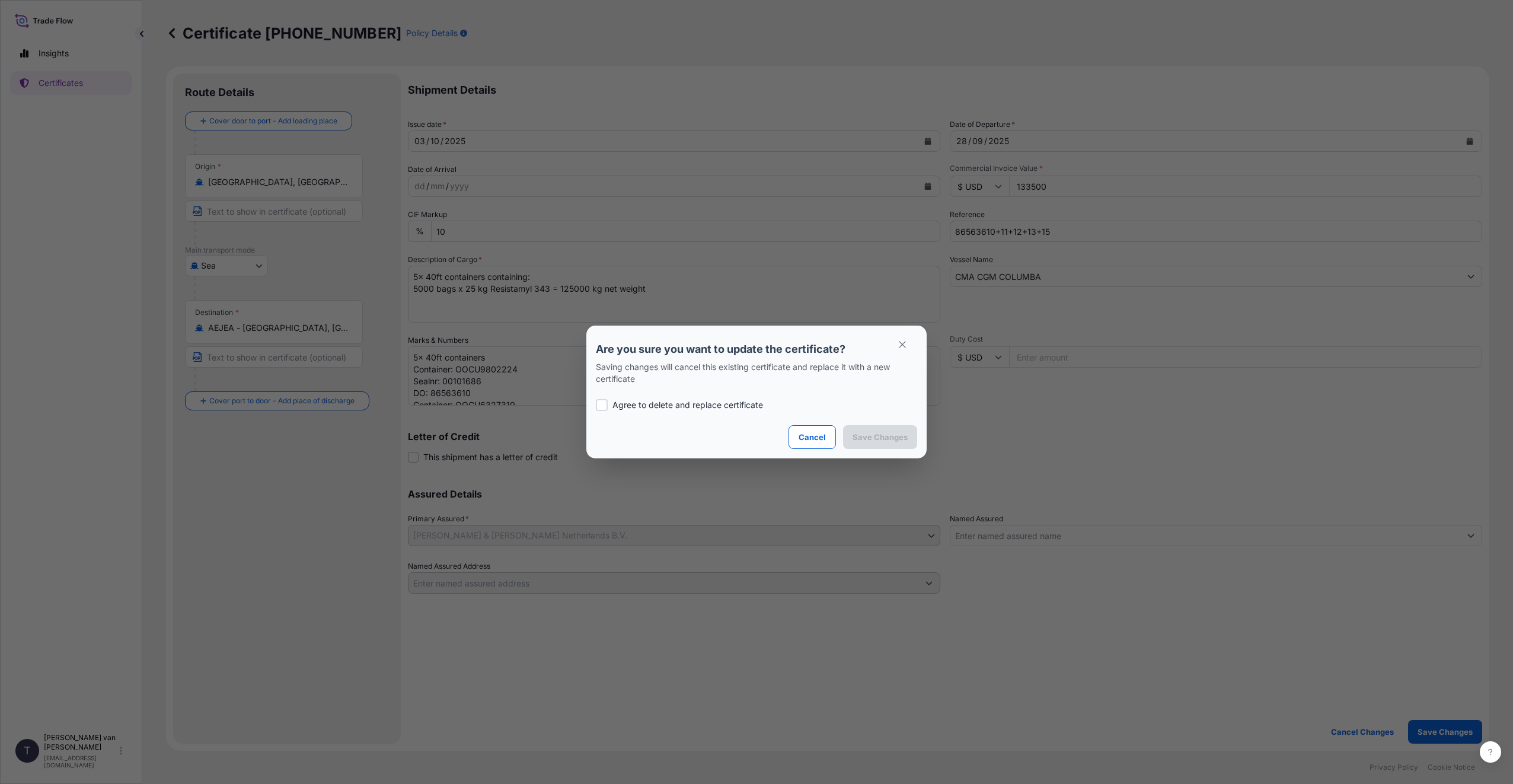
click at [648, 403] on p "Agree to delete and replace certificate" at bounding box center [688, 405] width 150 height 12
checkbox input "true"
click at [864, 438] on p "Save Changes" at bounding box center [880, 437] width 55 height 12
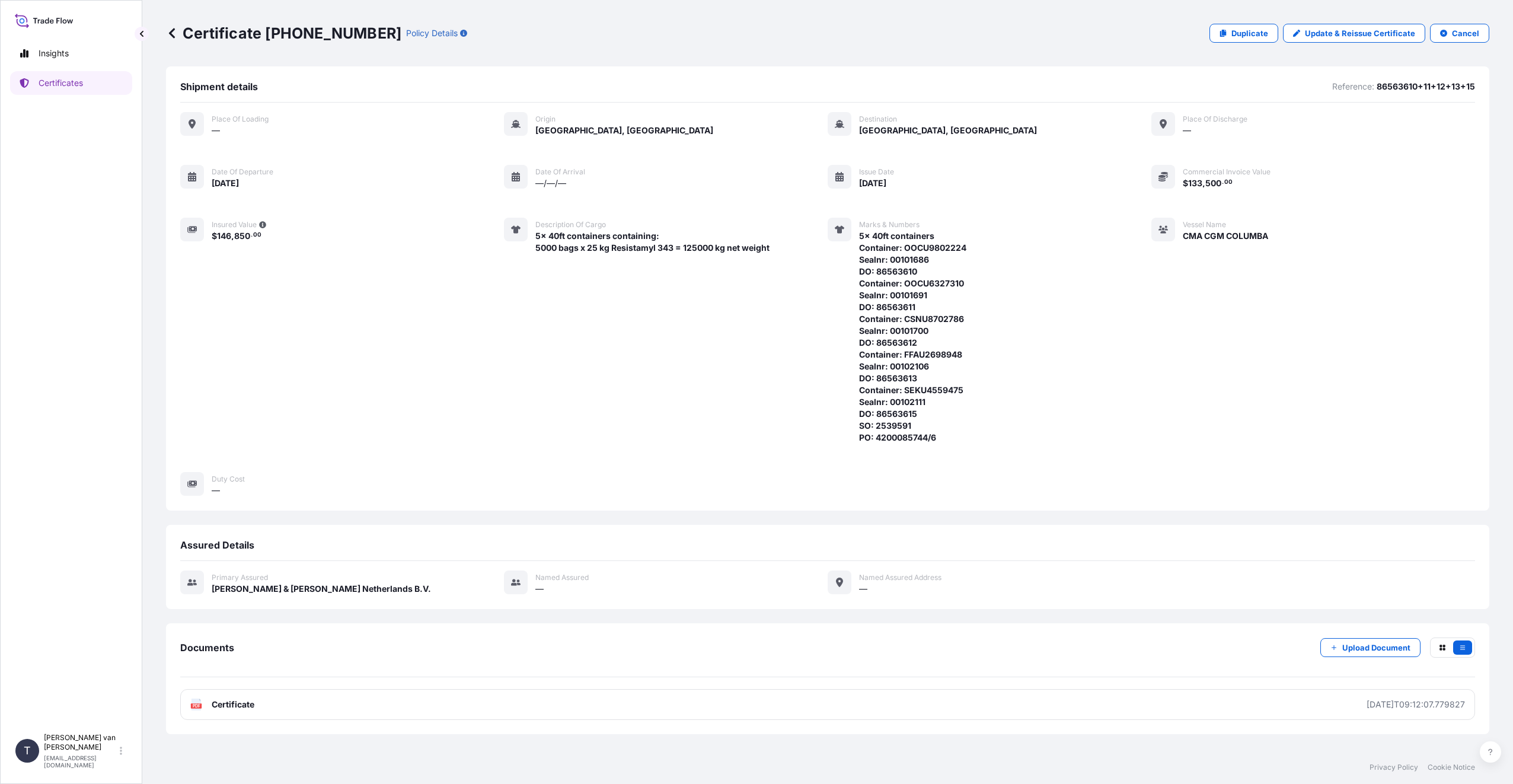
click at [255, 702] on link "PDF Certificate [DATE]T09:12:07.779827" at bounding box center [827, 704] width 1295 height 31
click at [85, 87] on link "Certificates" at bounding box center [71, 82] width 122 height 24
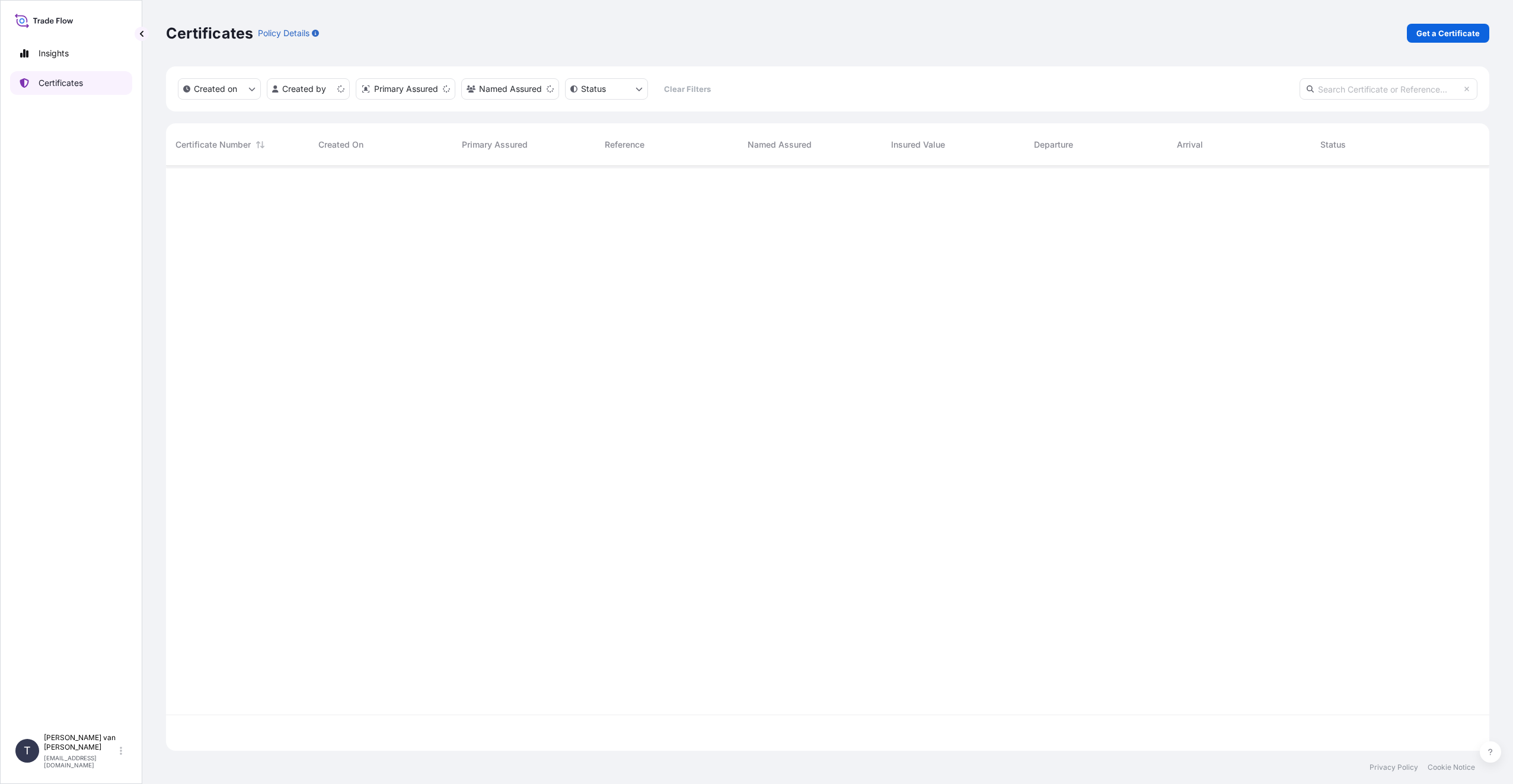
scroll to position [582, 1314]
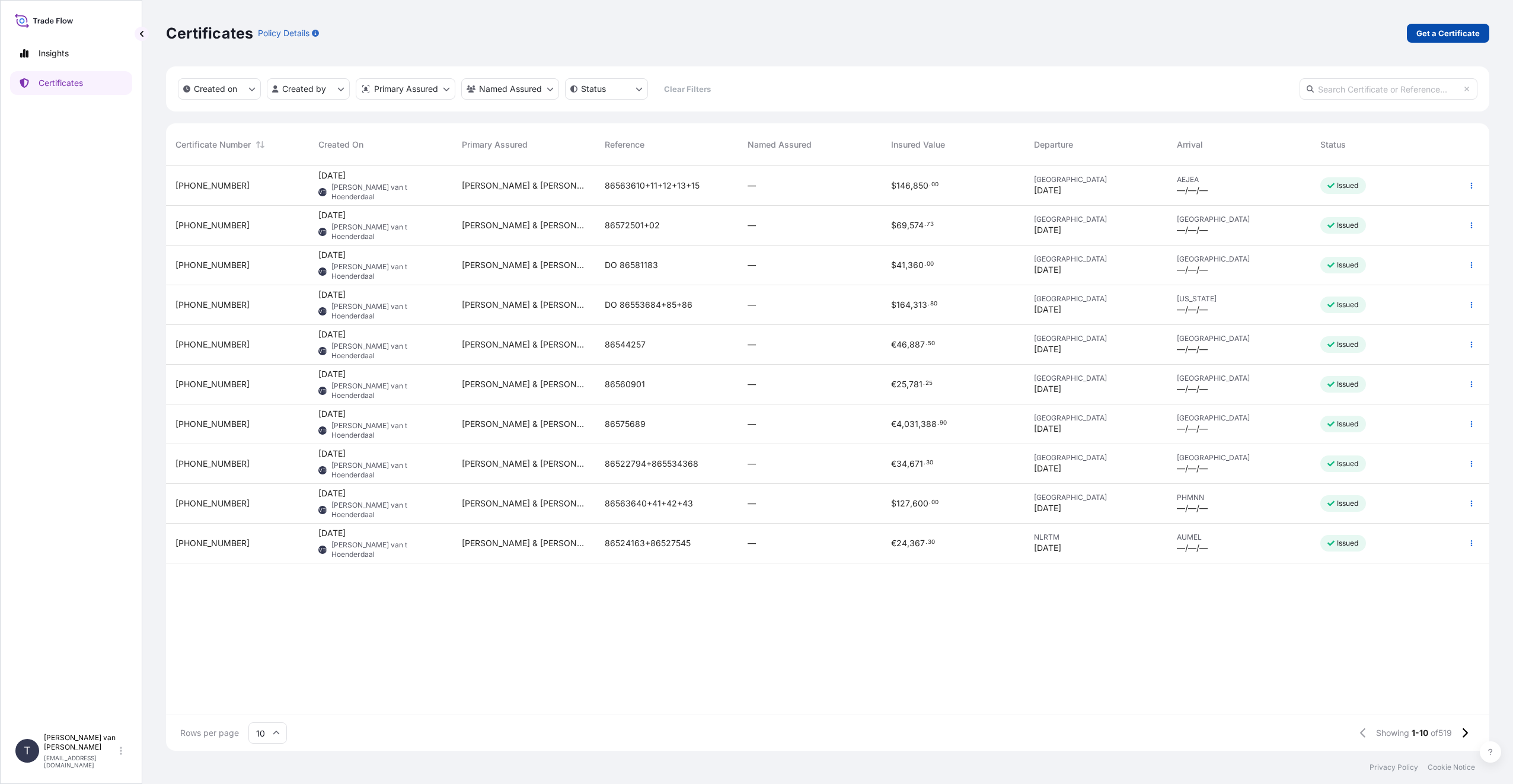
click at [1439, 33] on p "Get a Certificate" at bounding box center [1448, 33] width 64 height 12
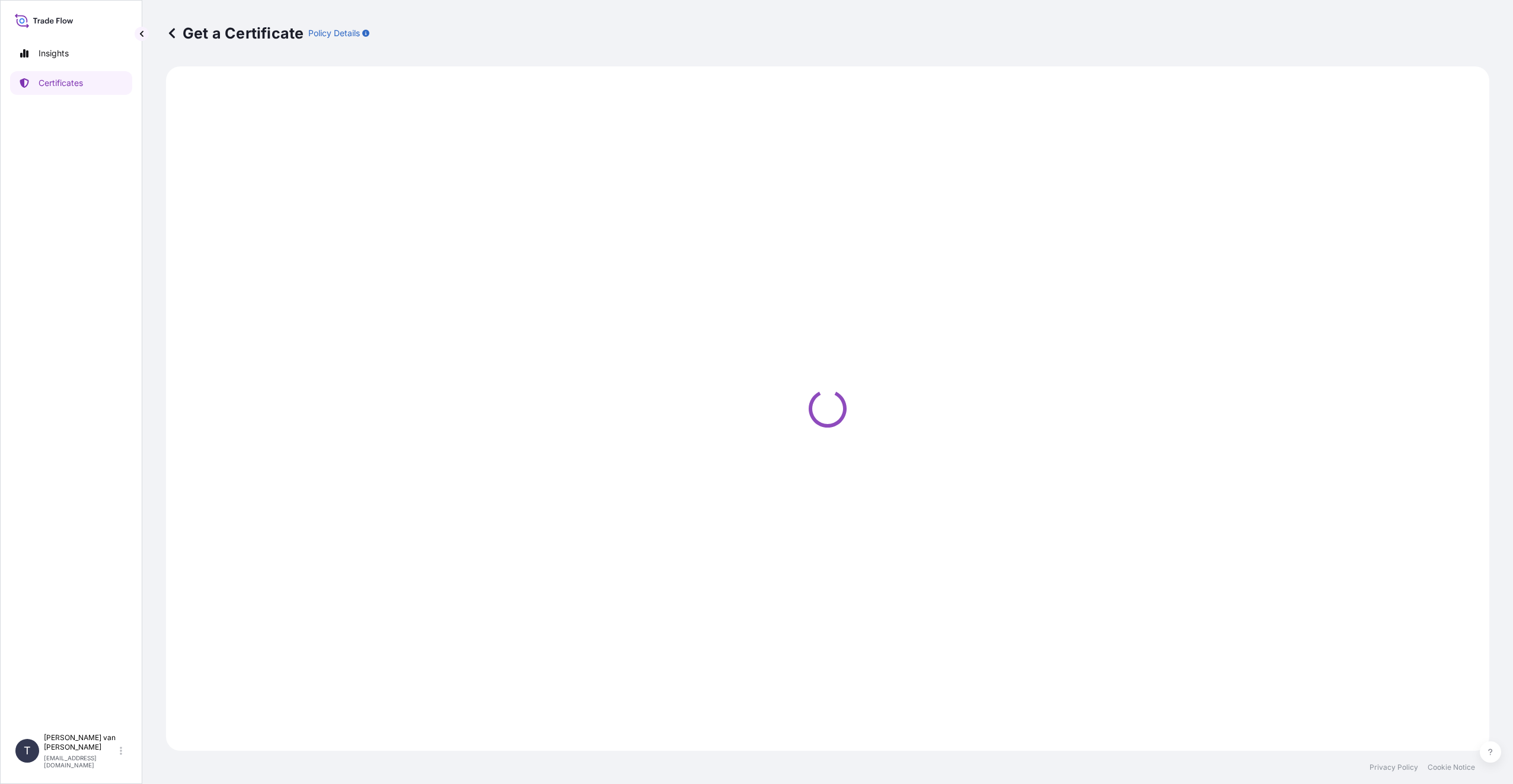
select select "Sea"
